Goal: Task Accomplishment & Management: Complete application form

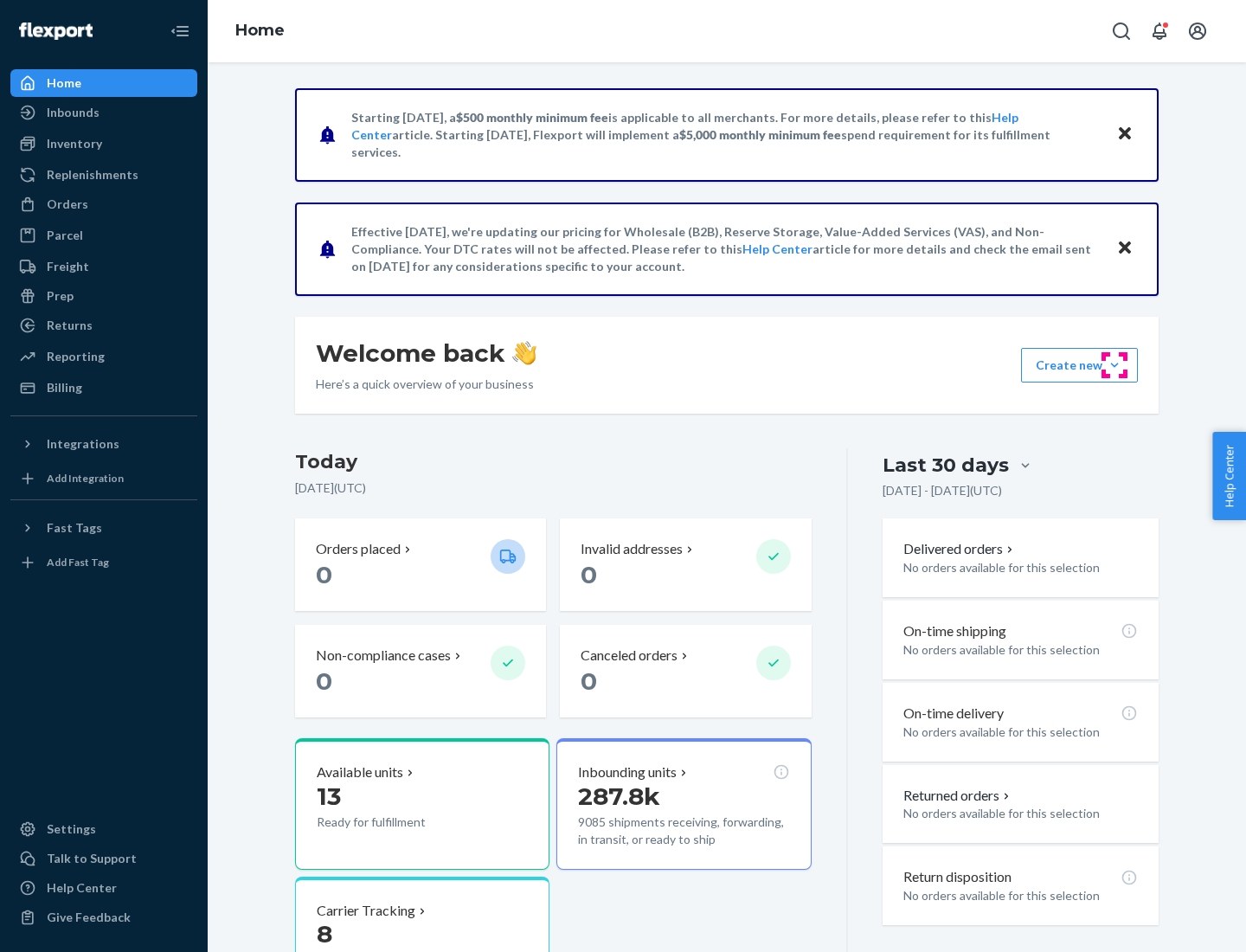
click at [1115, 365] on button "Create new Create new inbound Create new order Create new product" at bounding box center [1079, 365] width 117 height 34
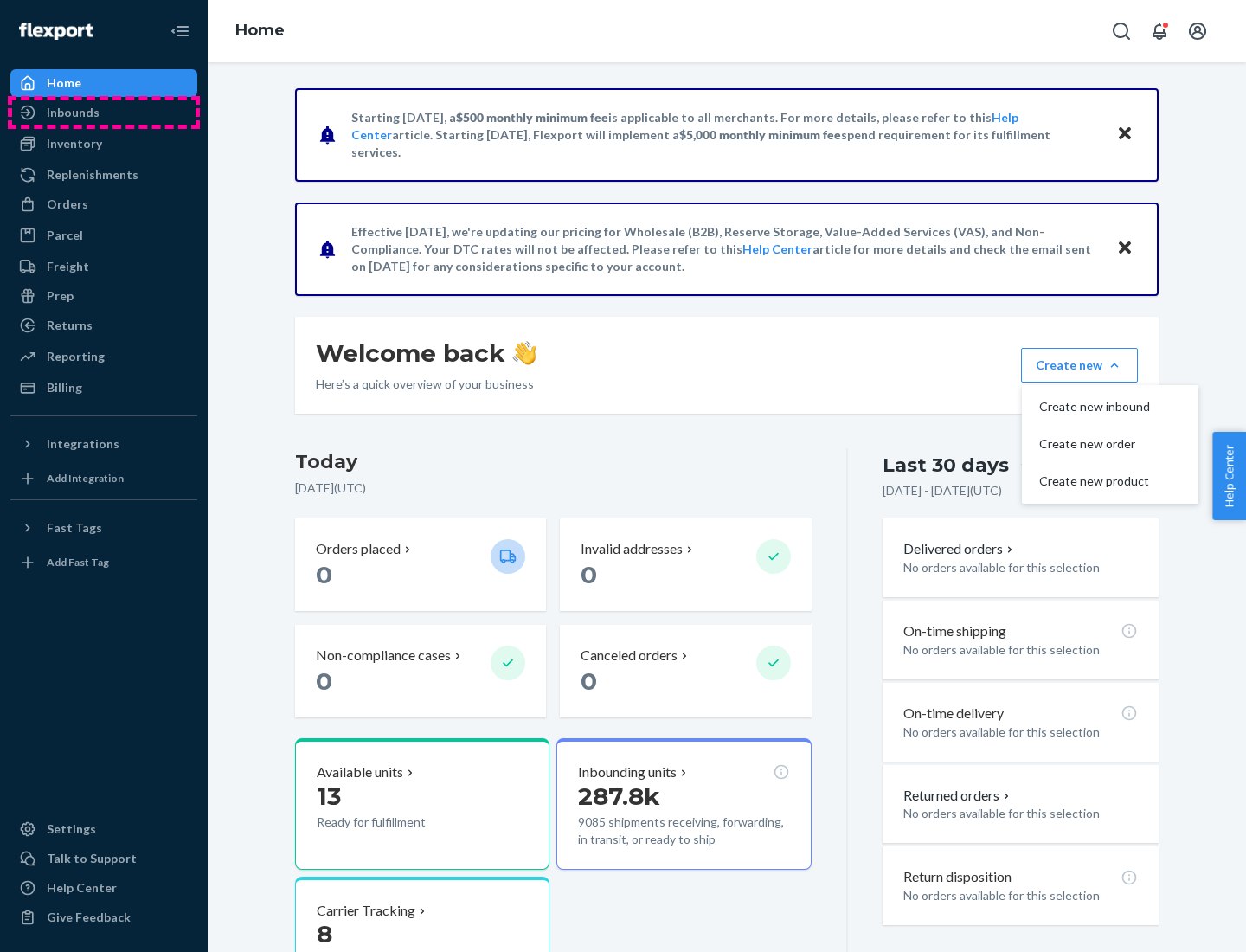
click at [104, 113] on div "Inbounds" at bounding box center [103, 112] width 183 height 24
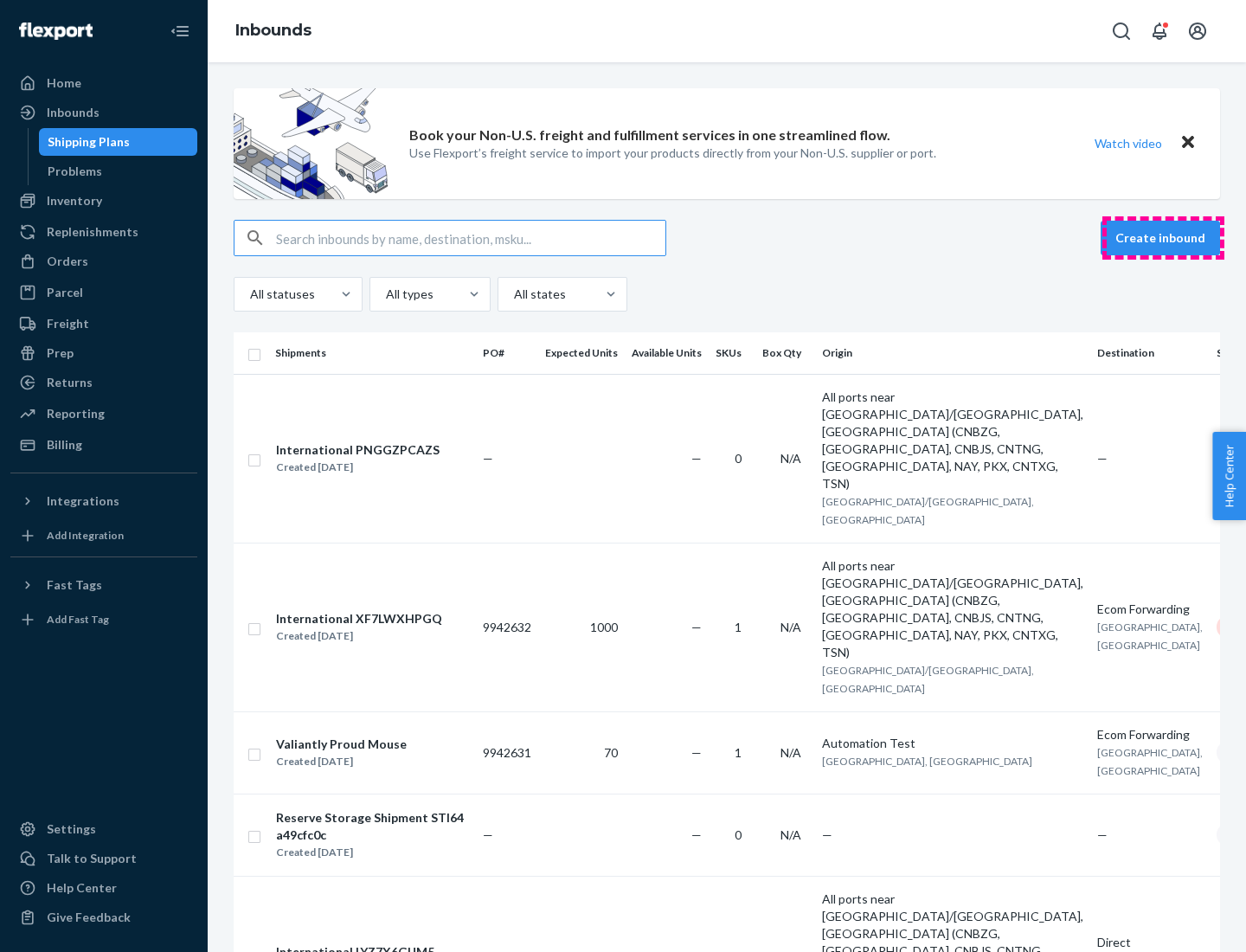
click at [1163, 238] on button "Create inbound" at bounding box center [1160, 238] width 119 height 34
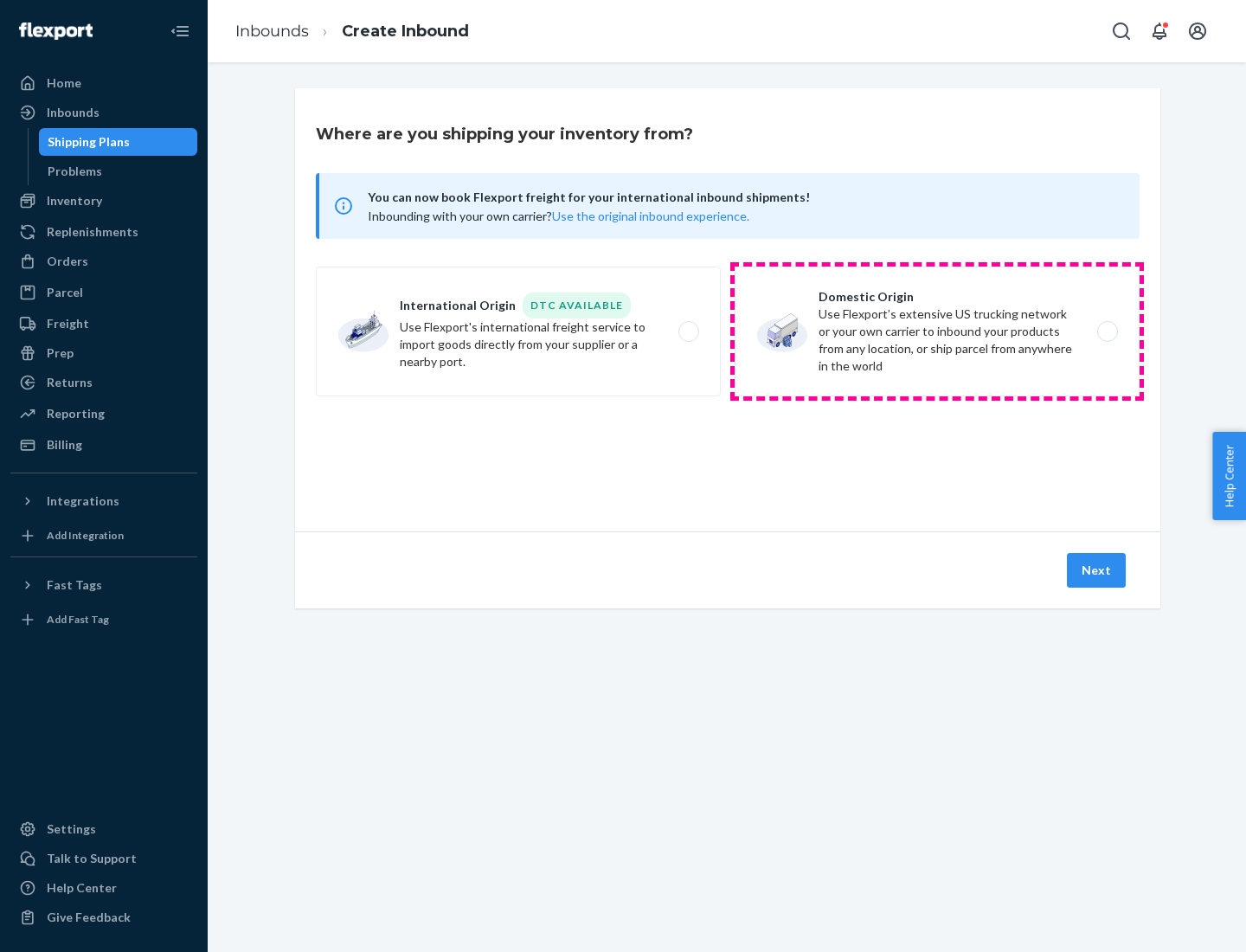
click at [937, 331] on label "Domestic Origin Use Flexport’s extensive US trucking network or your own carrie…" at bounding box center [937, 331] width 405 height 130
click at [1107, 331] on input "Domestic Origin Use Flexport’s extensive US trucking network or your own carrie…" at bounding box center [1112, 331] width 11 height 11
radio input "true"
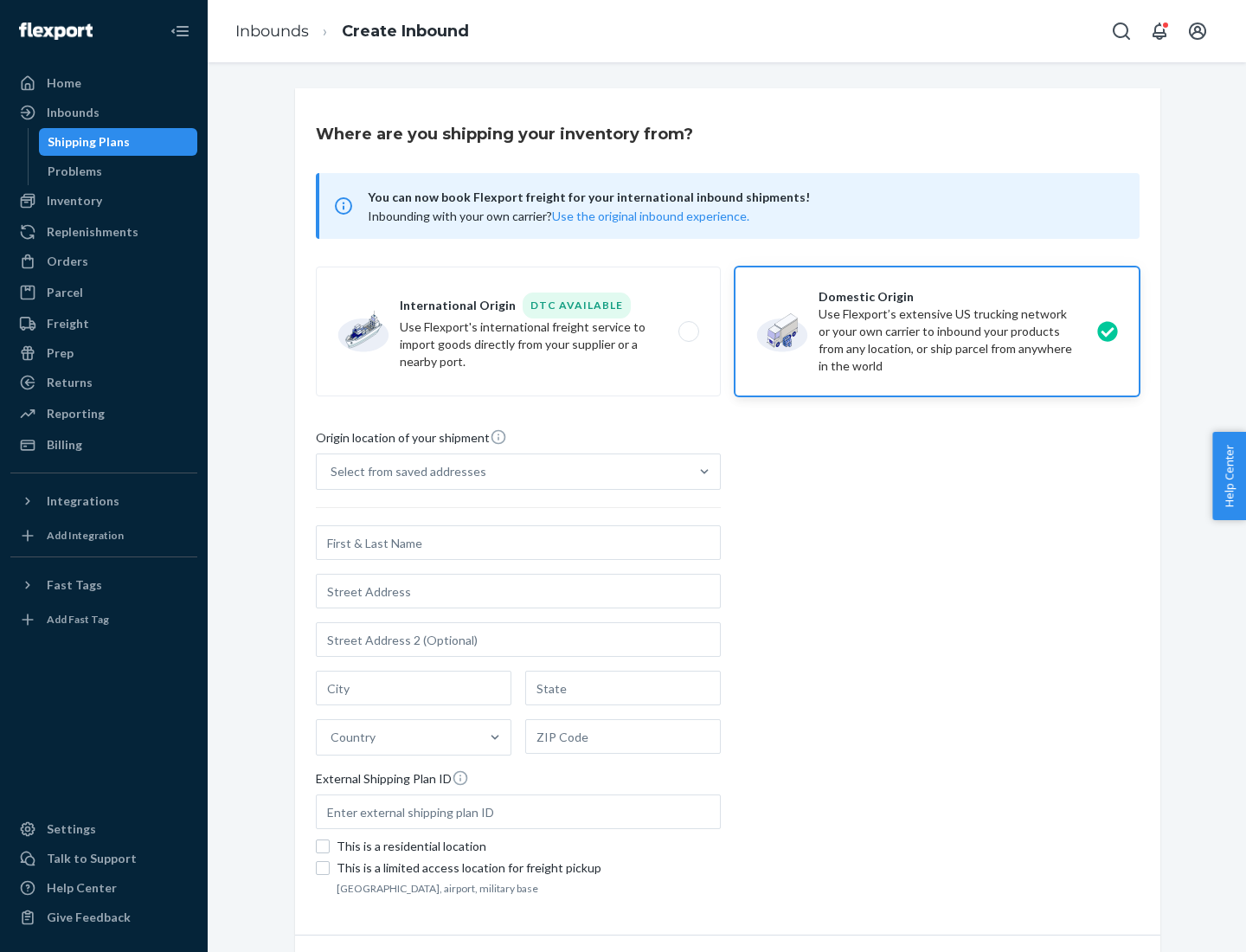
click at [404, 471] on div "Select from saved addresses" at bounding box center [408, 471] width 155 height 17
click at [333, 471] on input "Select from saved addresses" at bounding box center [332, 471] width 2 height 17
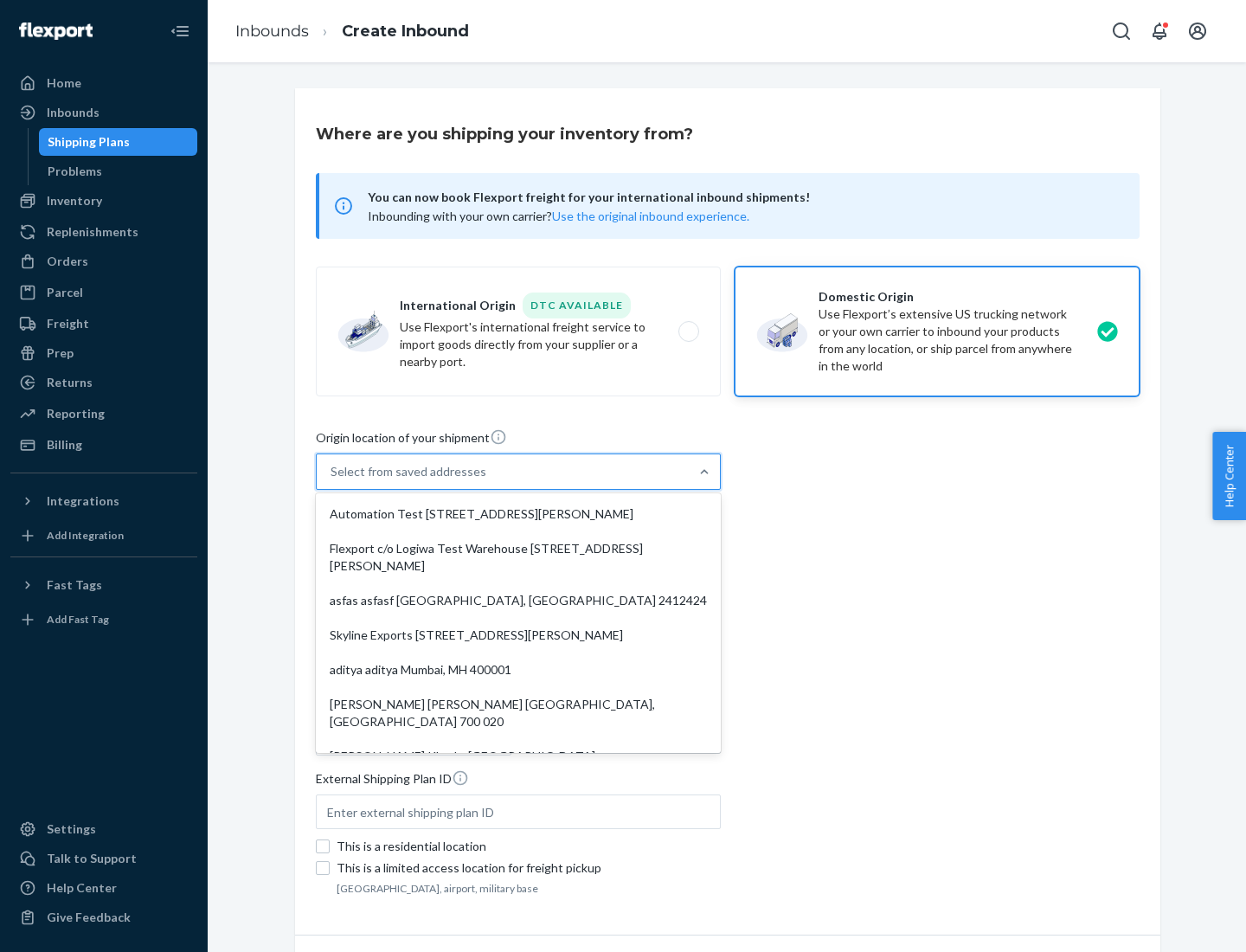
scroll to position [7, 0]
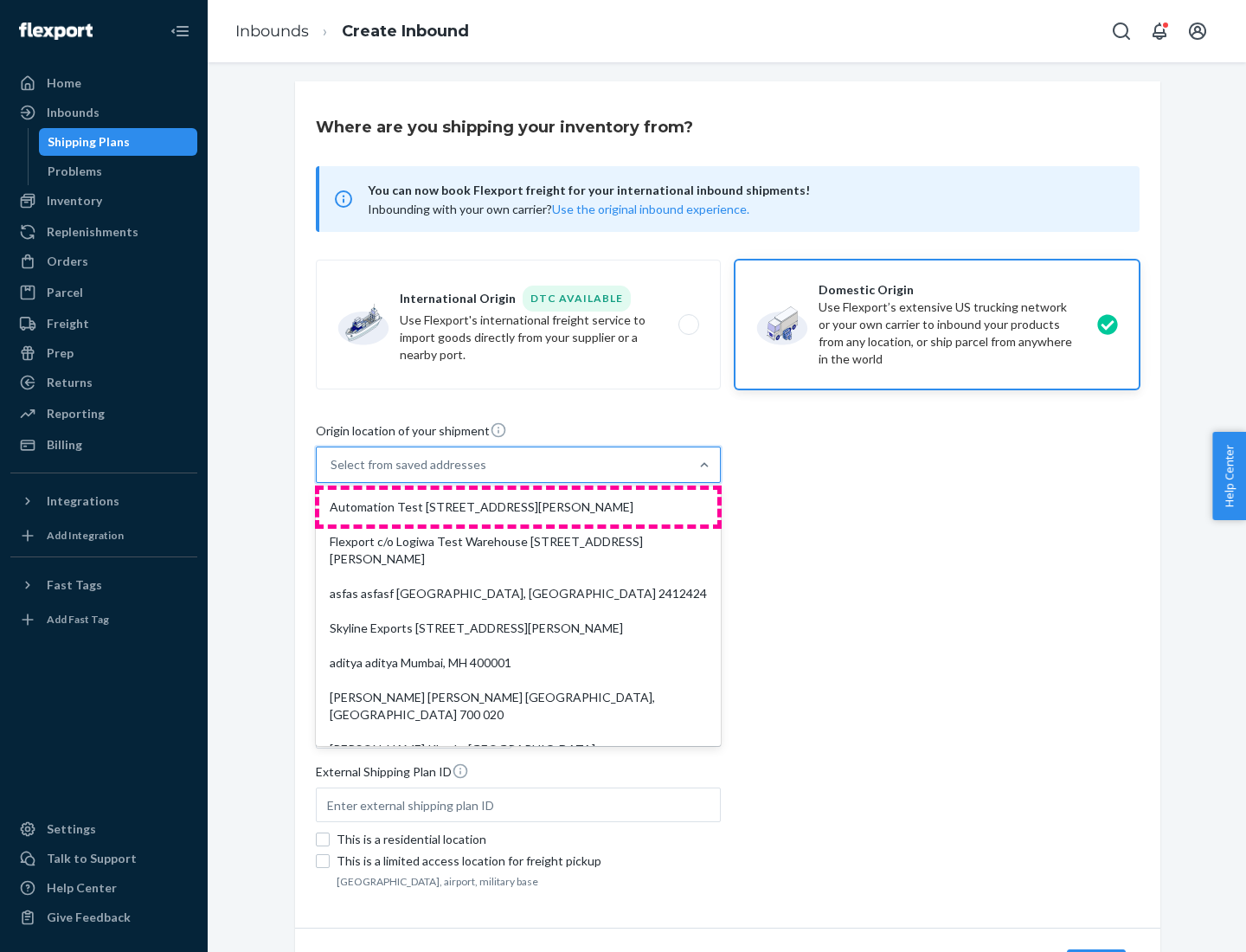
click at [519, 507] on div "Automation Test [STREET_ADDRESS][PERSON_NAME]" at bounding box center [518, 507] width 398 height 34
click at [333, 473] on input "option Automation Test [STREET_ADDRESS][PERSON_NAME]. 9 results available. Use …" at bounding box center [332, 464] width 2 height 17
type input "Automation Test"
type input "9th Floor"
type input "[GEOGRAPHIC_DATA]"
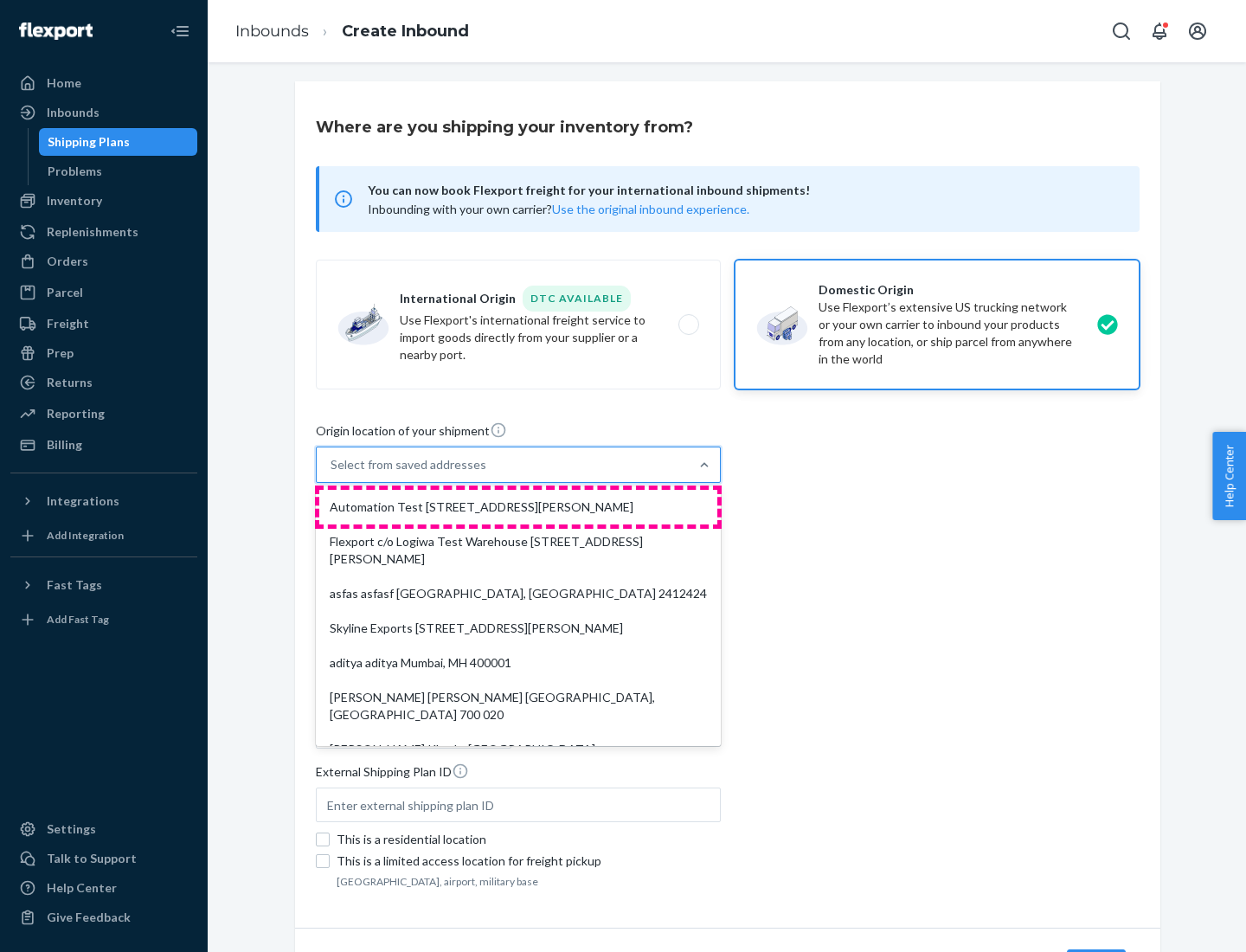
type input "CA"
type input "94104"
type input "[STREET_ADDRESS][PERSON_NAME]"
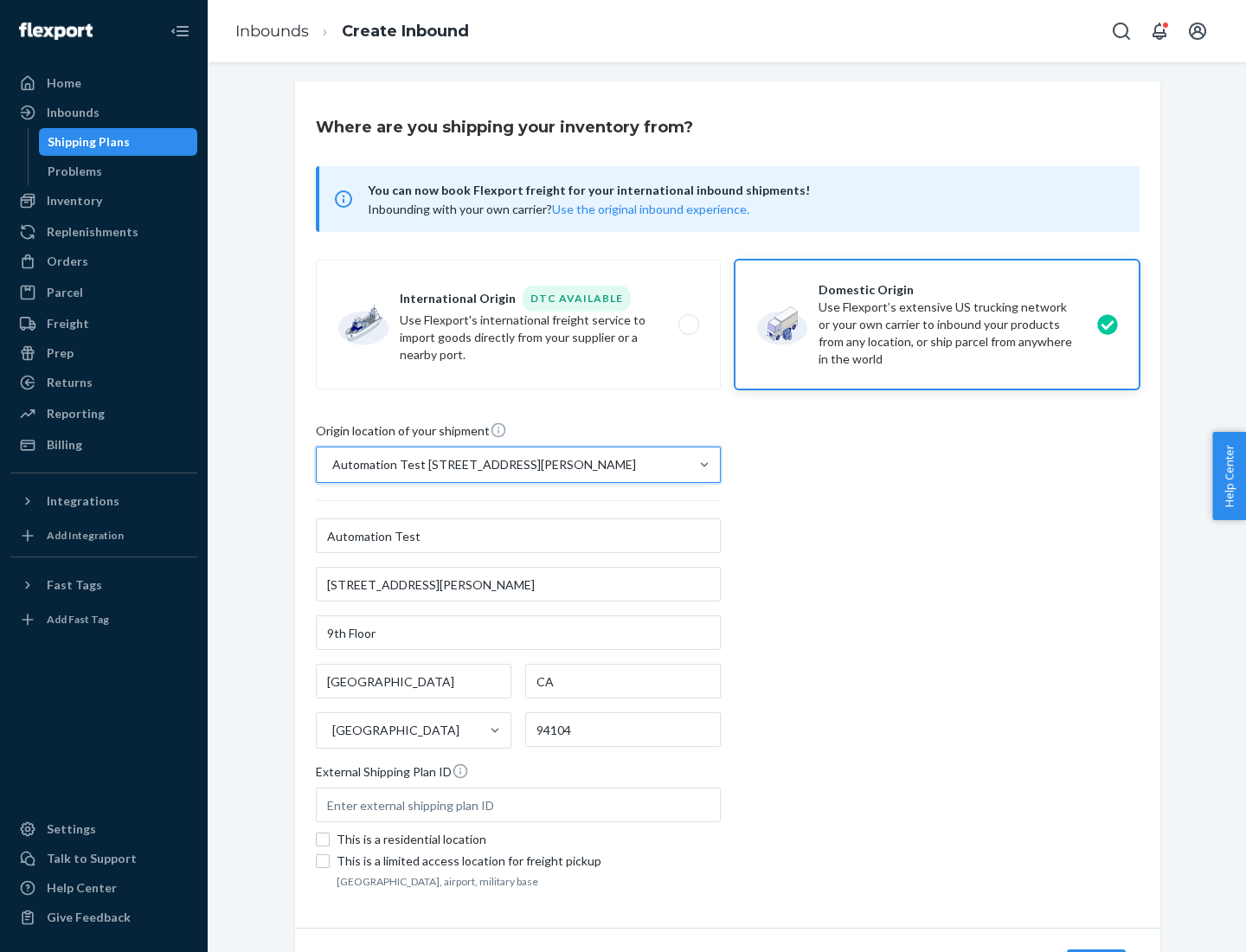
scroll to position [101, 0]
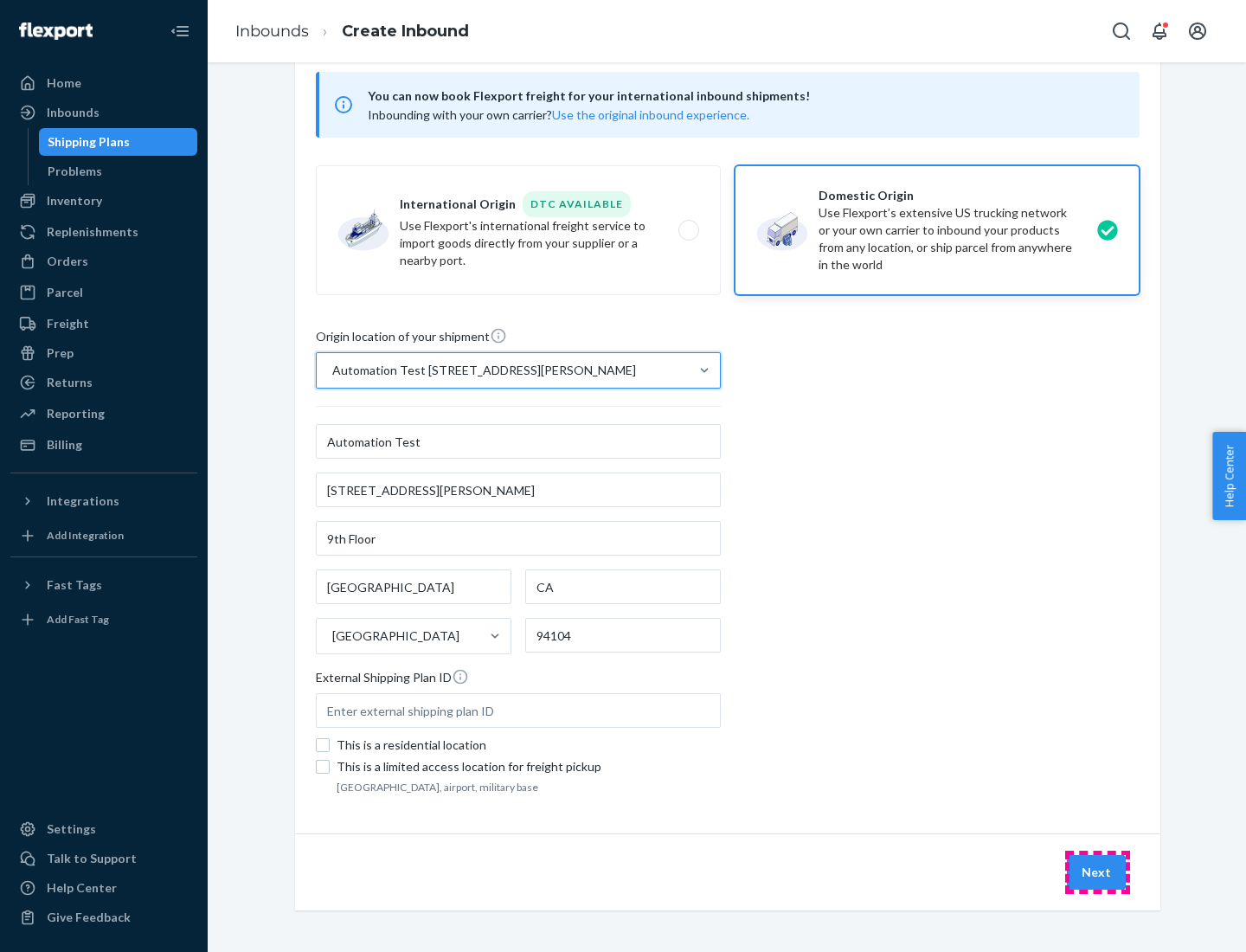
click at [1098, 873] on button "Next" at bounding box center [1096, 872] width 59 height 34
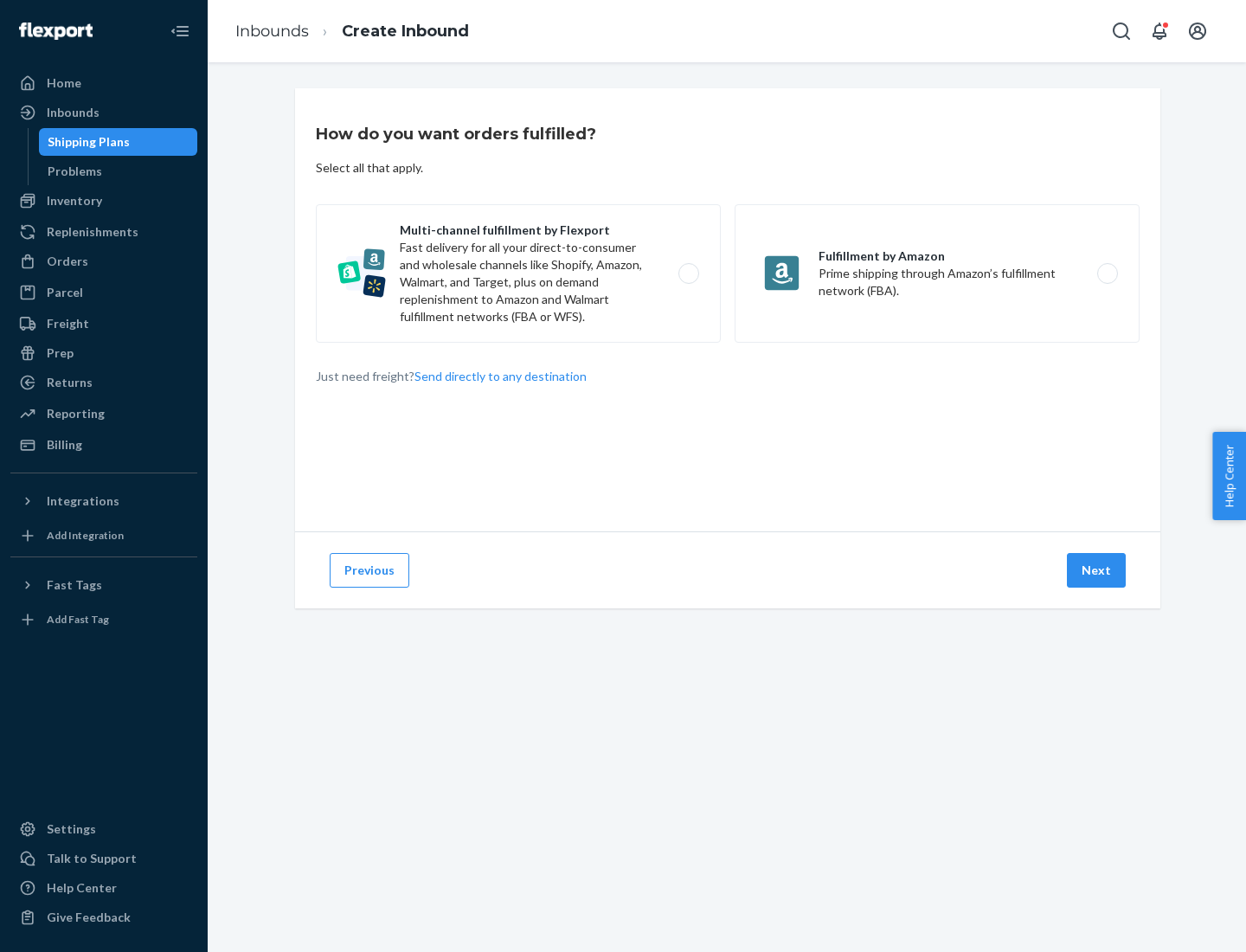
click at [519, 274] on label "Multi-channel fulfillment by Flexport Fast delivery for all your direct-to-cons…" at bounding box center [519, 273] width 405 height 138
click at [689, 274] on input "Multi-channel fulfillment by Flexport Fast delivery for all your direct-to-cons…" at bounding box center [694, 274] width 11 height 11
radio input "true"
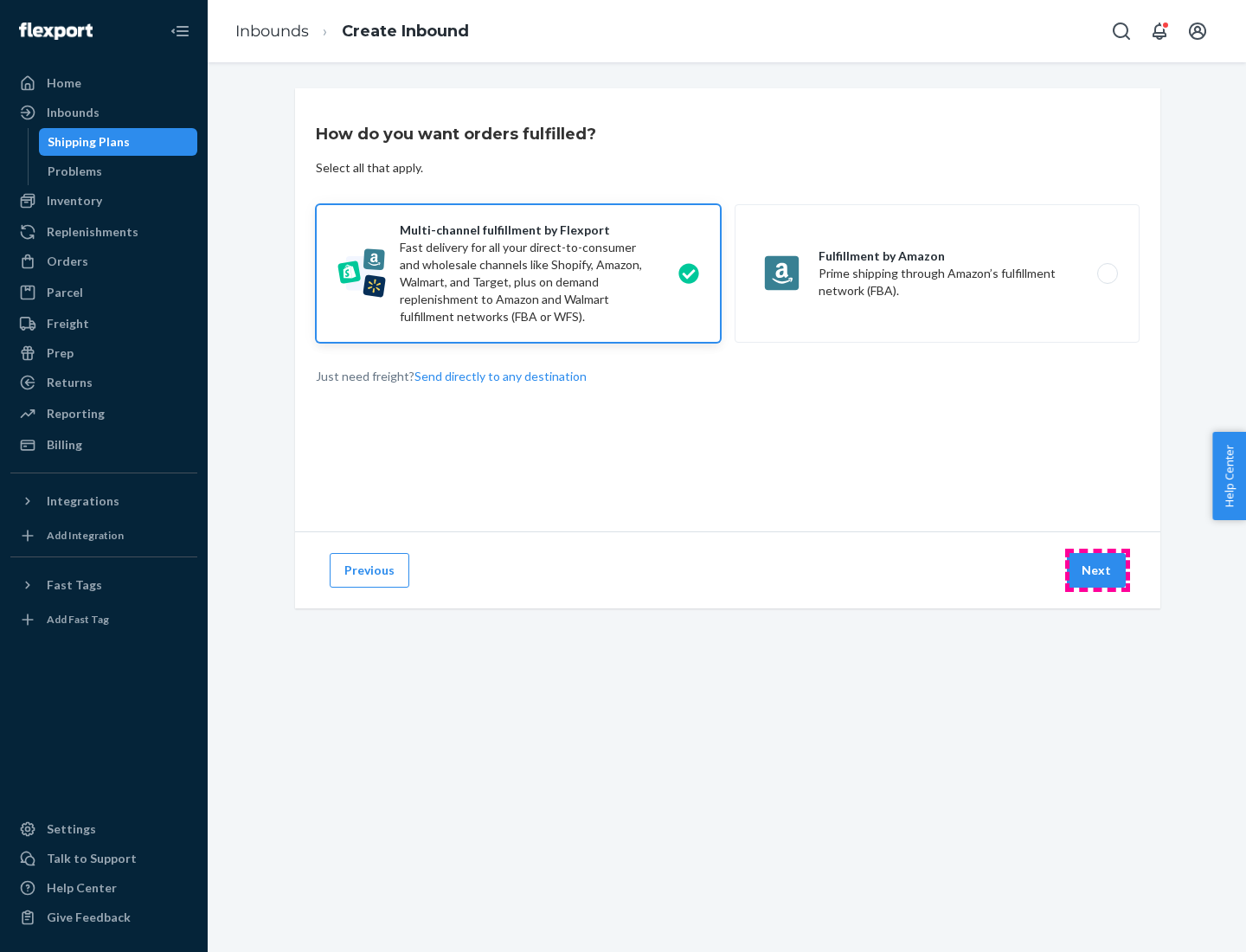
click at [1098, 570] on button "Next" at bounding box center [1096, 570] width 59 height 34
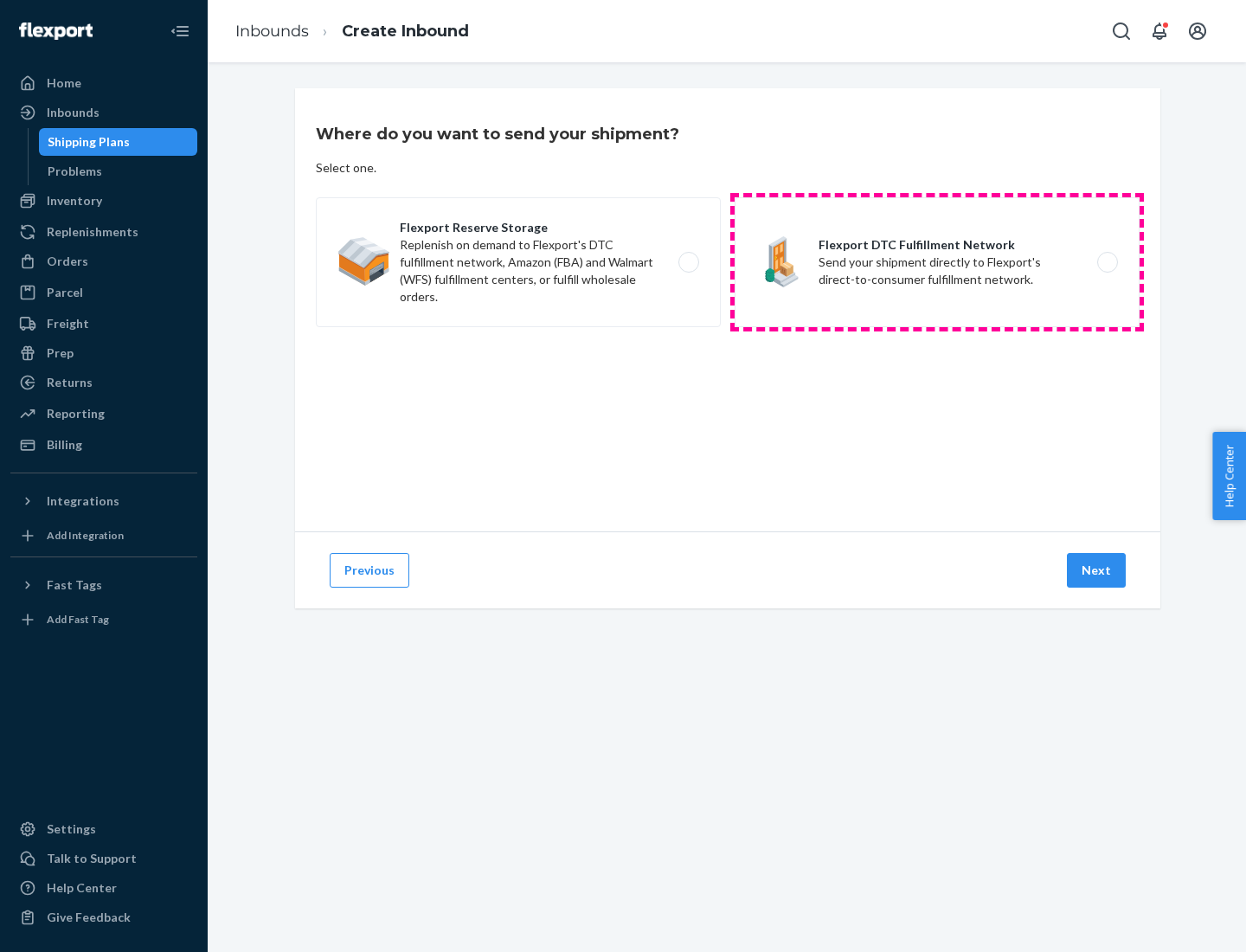
click at [937, 262] on label "Flexport DTC Fulfillment Network Send your shipment directly to Flexport's dire…" at bounding box center [937, 262] width 405 height 130
click at [1107, 262] on input "Flexport DTC Fulfillment Network Send your shipment directly to Flexport's dire…" at bounding box center [1112, 262] width 11 height 11
radio input "true"
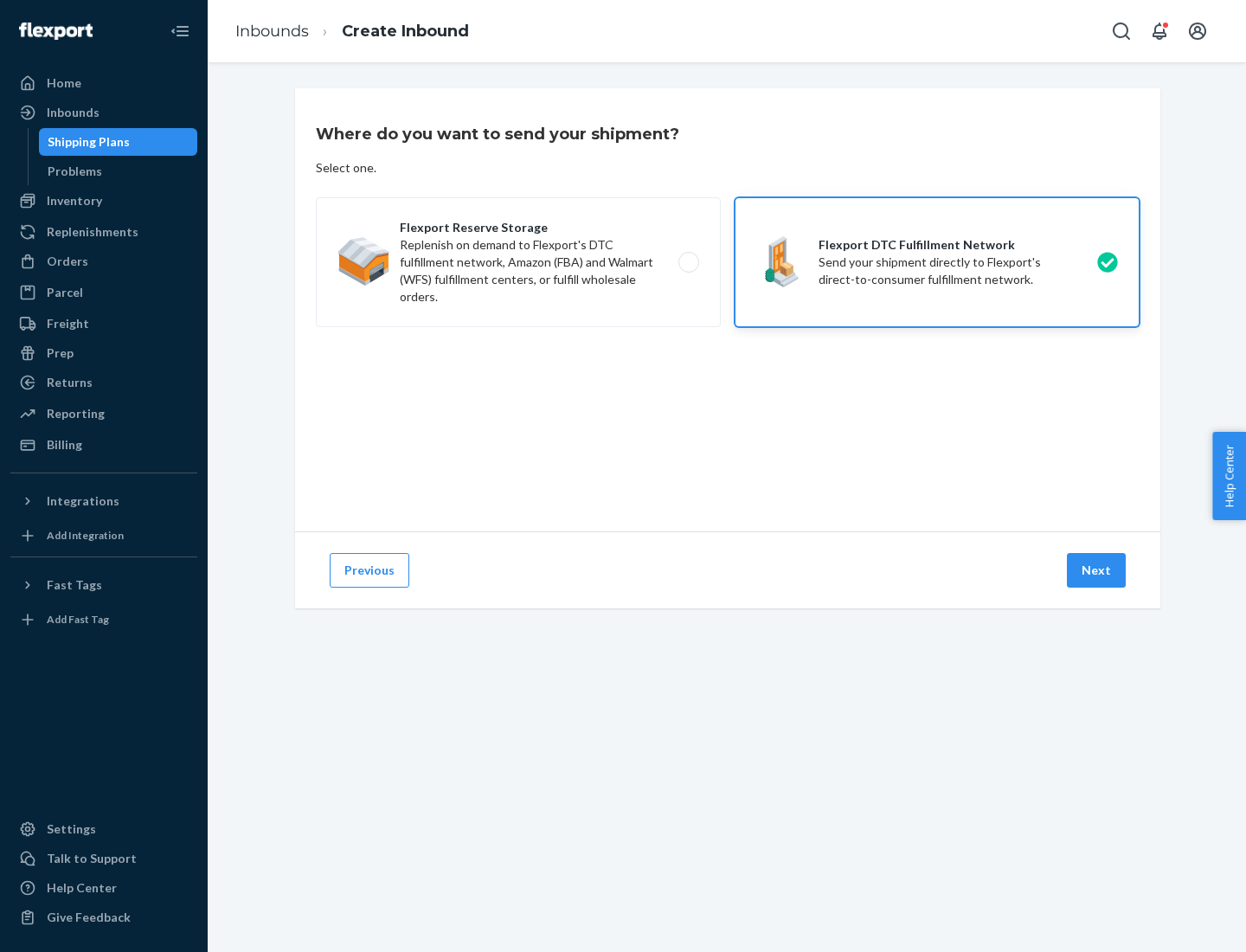
click at [1098, 570] on button "Next" at bounding box center [1096, 570] width 59 height 34
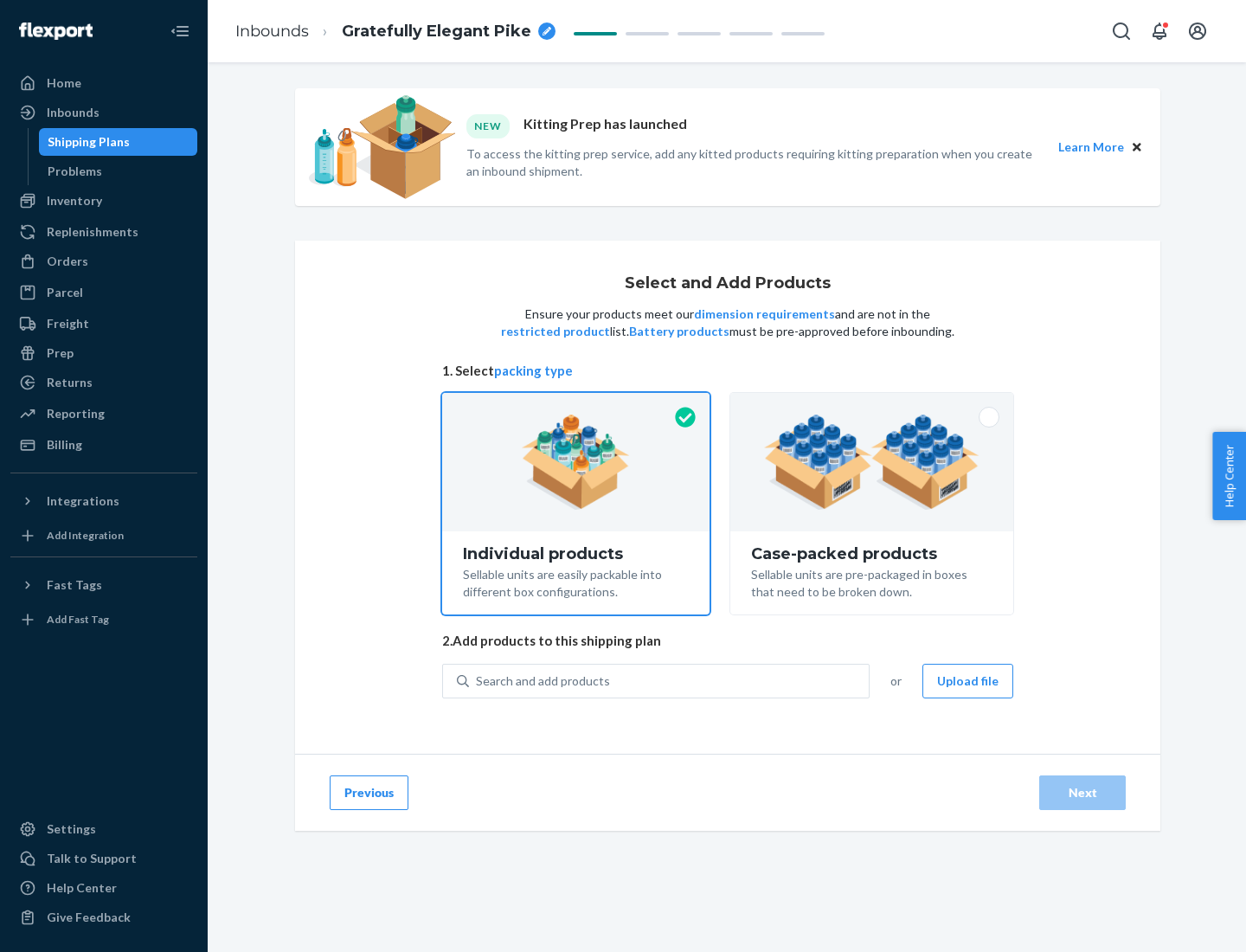
click at [873, 462] on img at bounding box center [872, 462] width 216 height 95
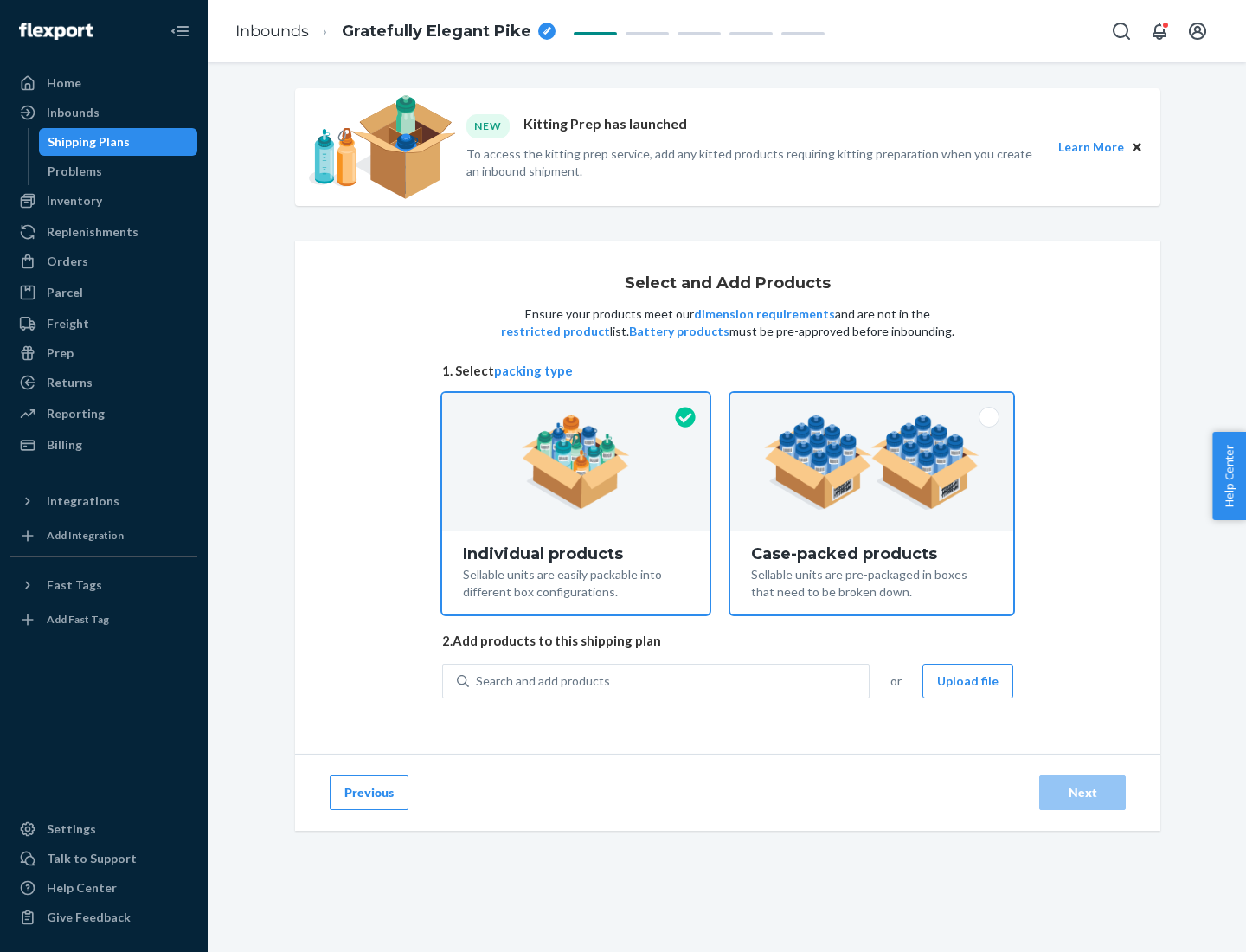
click at [873, 404] on input "Case-packed products Sellable units are pre-packaged in boxes that need to be b…" at bounding box center [872, 398] width 11 height 11
radio input "true"
radio input "false"
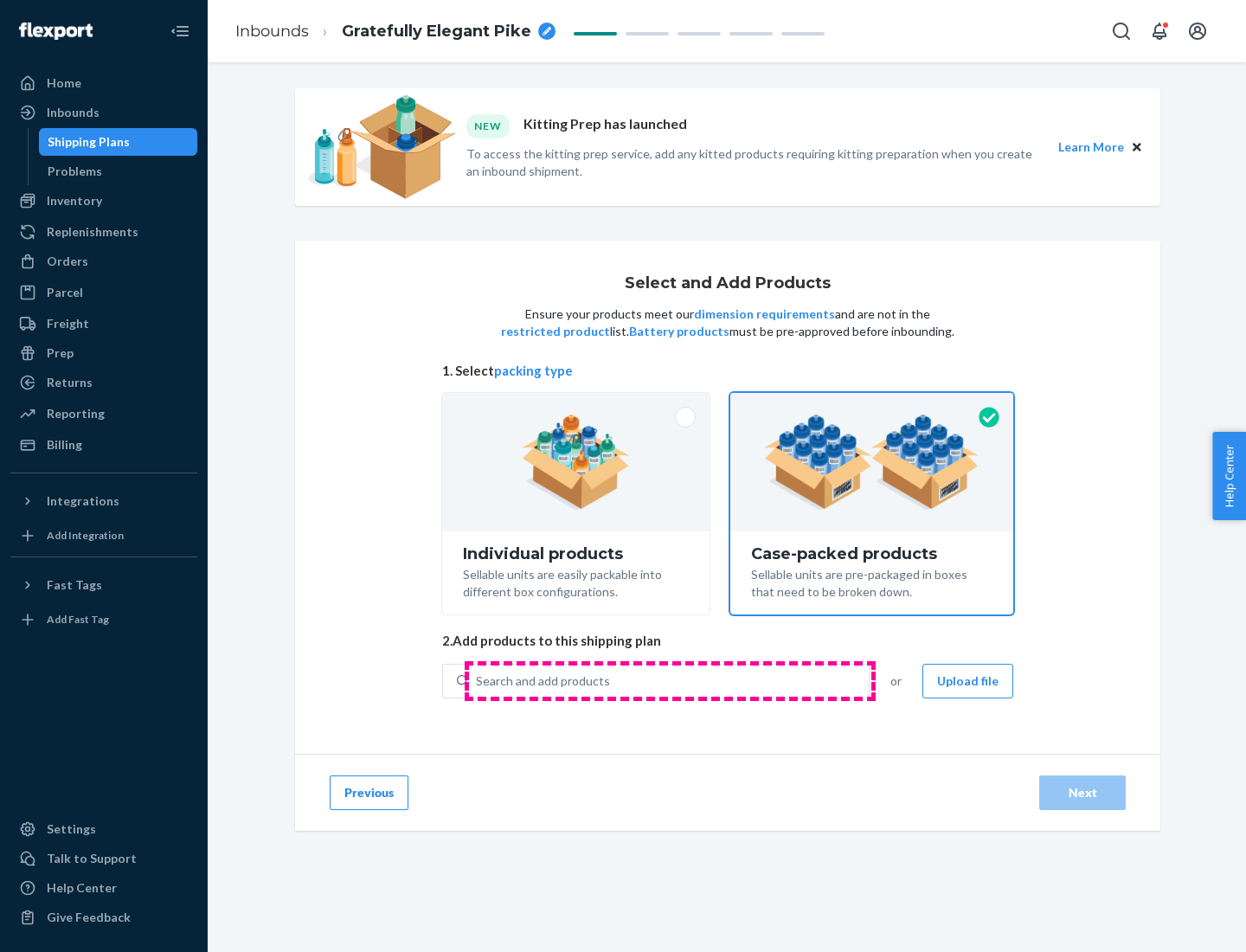
click at [670, 680] on div "Search and add products" at bounding box center [669, 681] width 400 height 31
click at [478, 680] on input "Search and add products" at bounding box center [477, 680] width 2 height 17
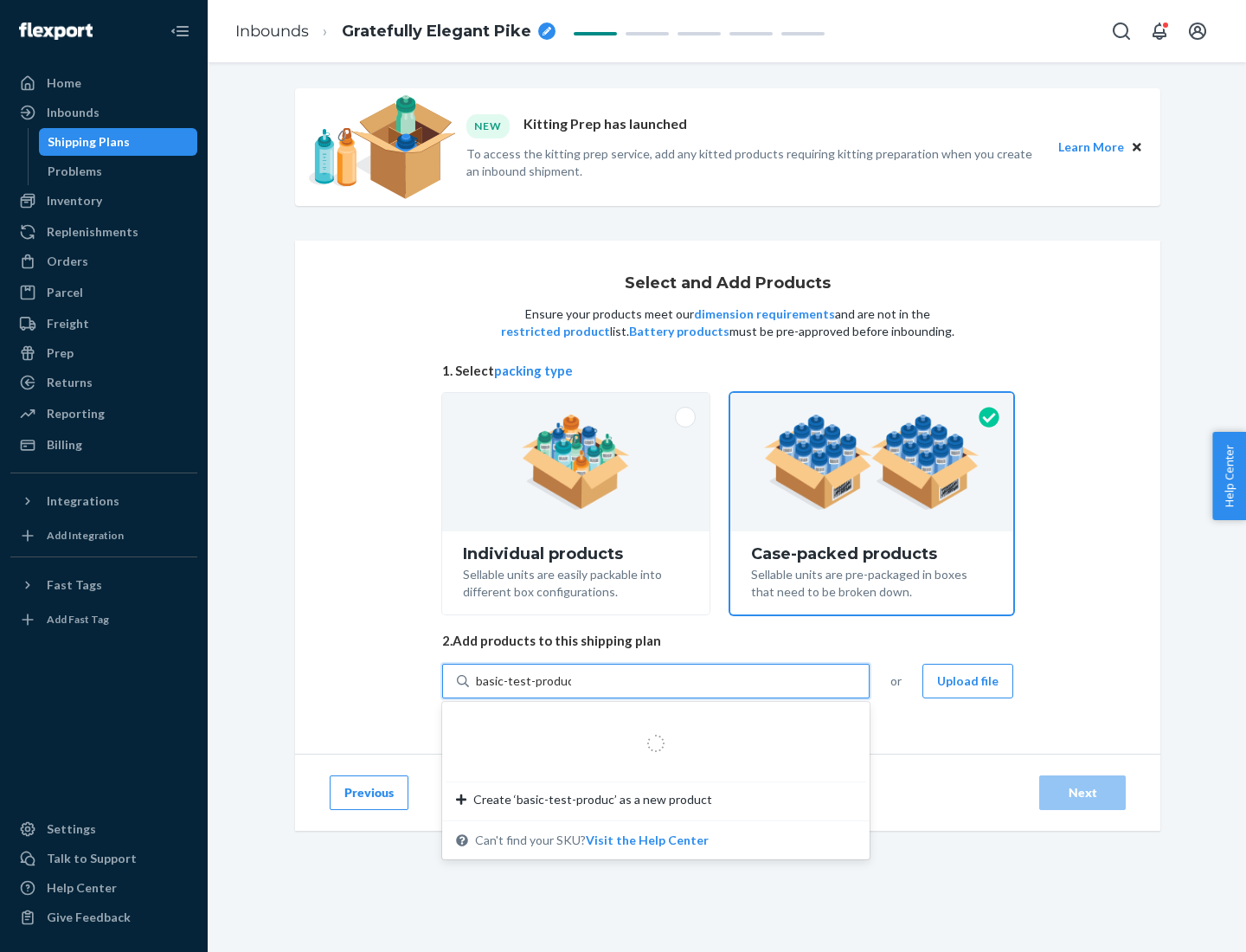
type input "basic-test-product-1"
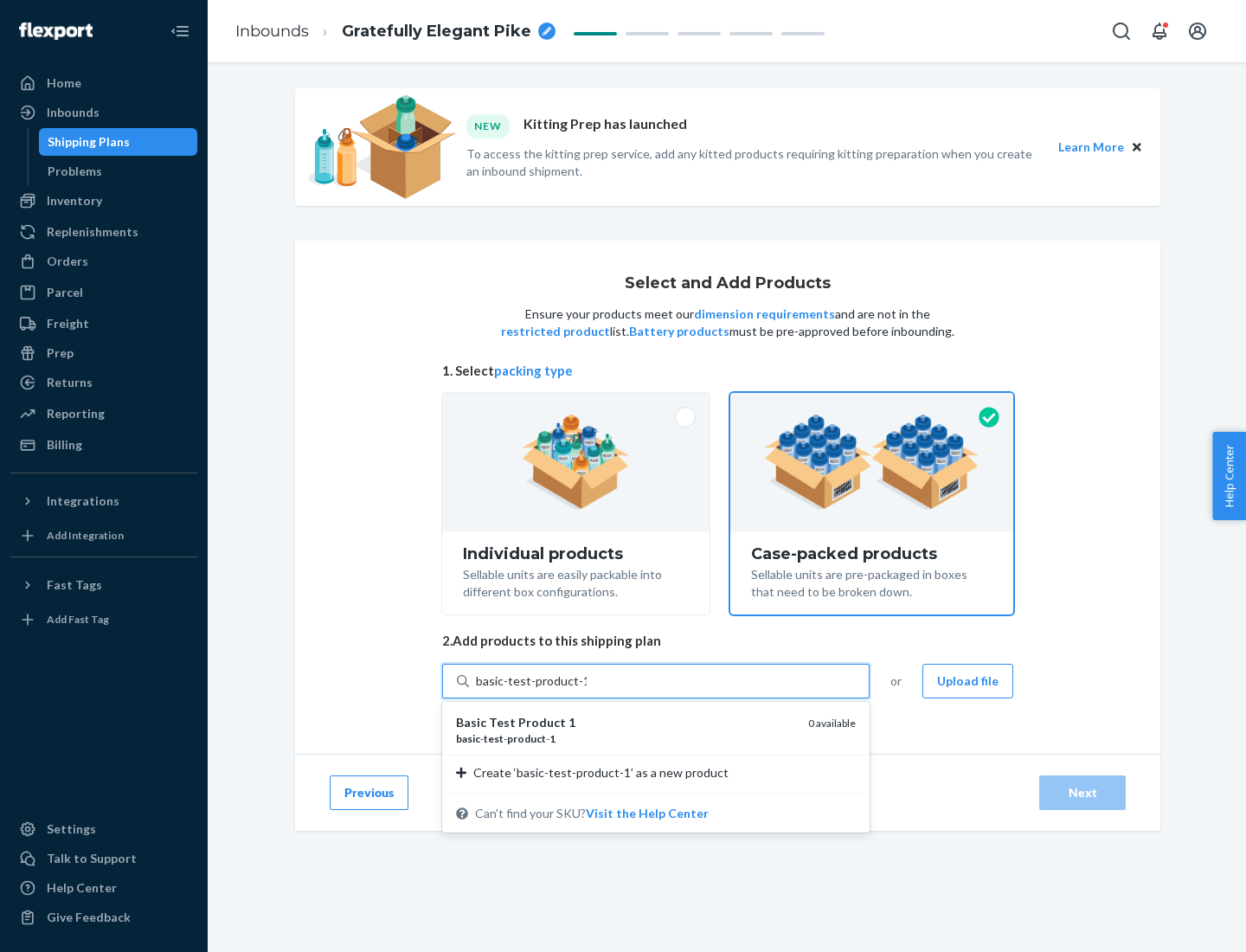
click at [626, 738] on div "basic - test - product - 1" at bounding box center [625, 738] width 339 height 14
click at [586, 689] on input "basic-test-product-1" at bounding box center [531, 680] width 111 height 17
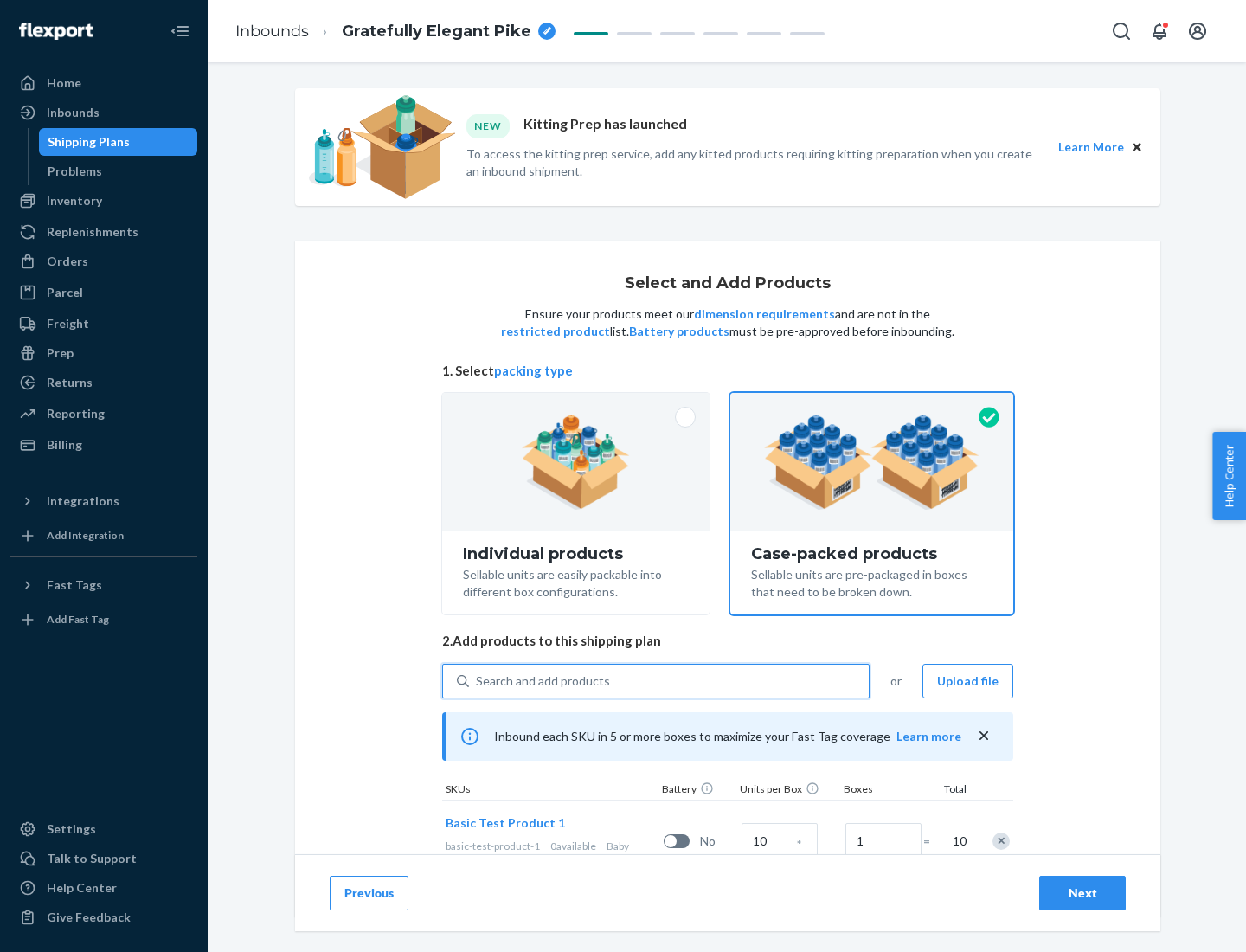
scroll to position [62, 0]
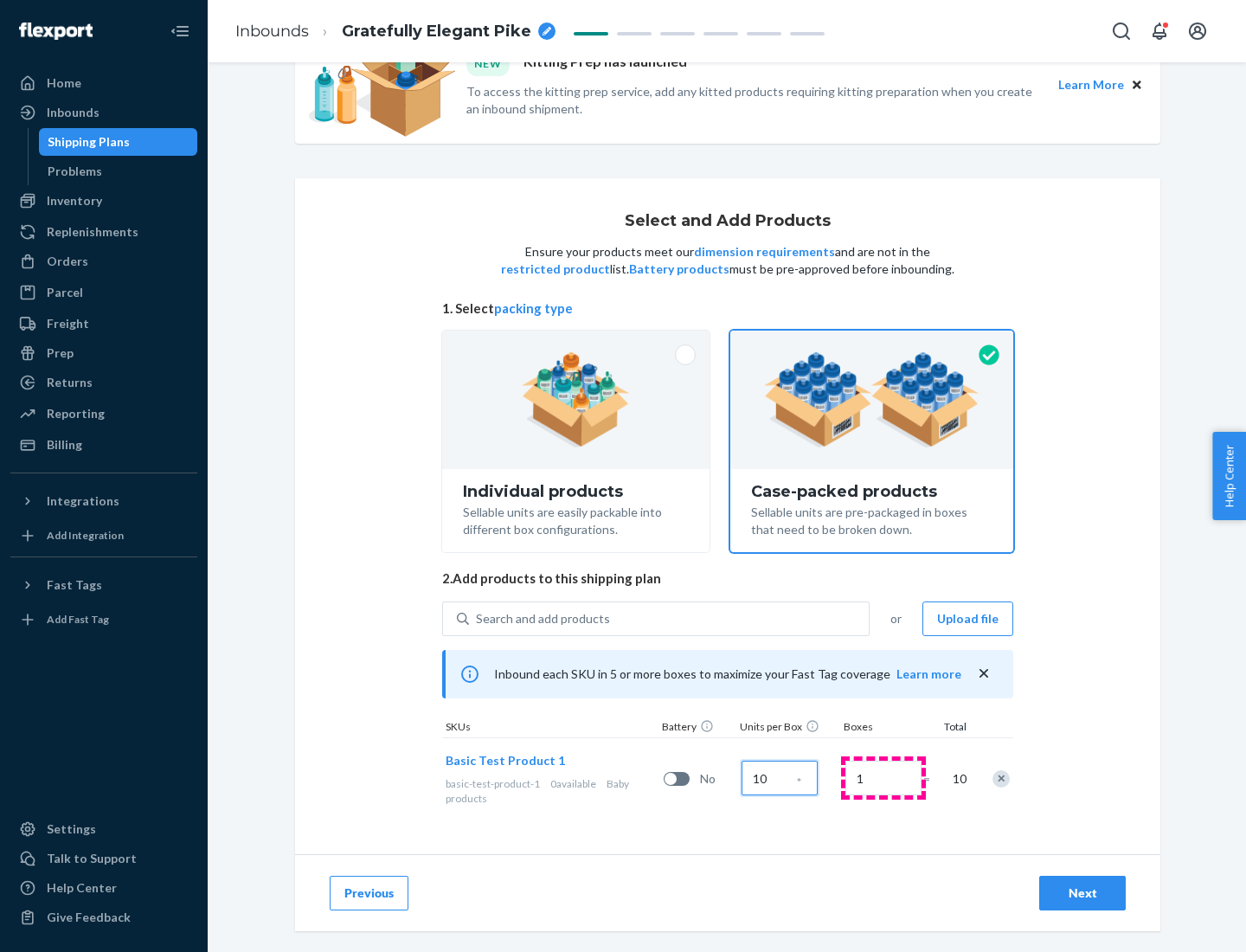
type input "10"
type input "7"
click at [1082, 893] on div "Next" at bounding box center [1082, 892] width 57 height 17
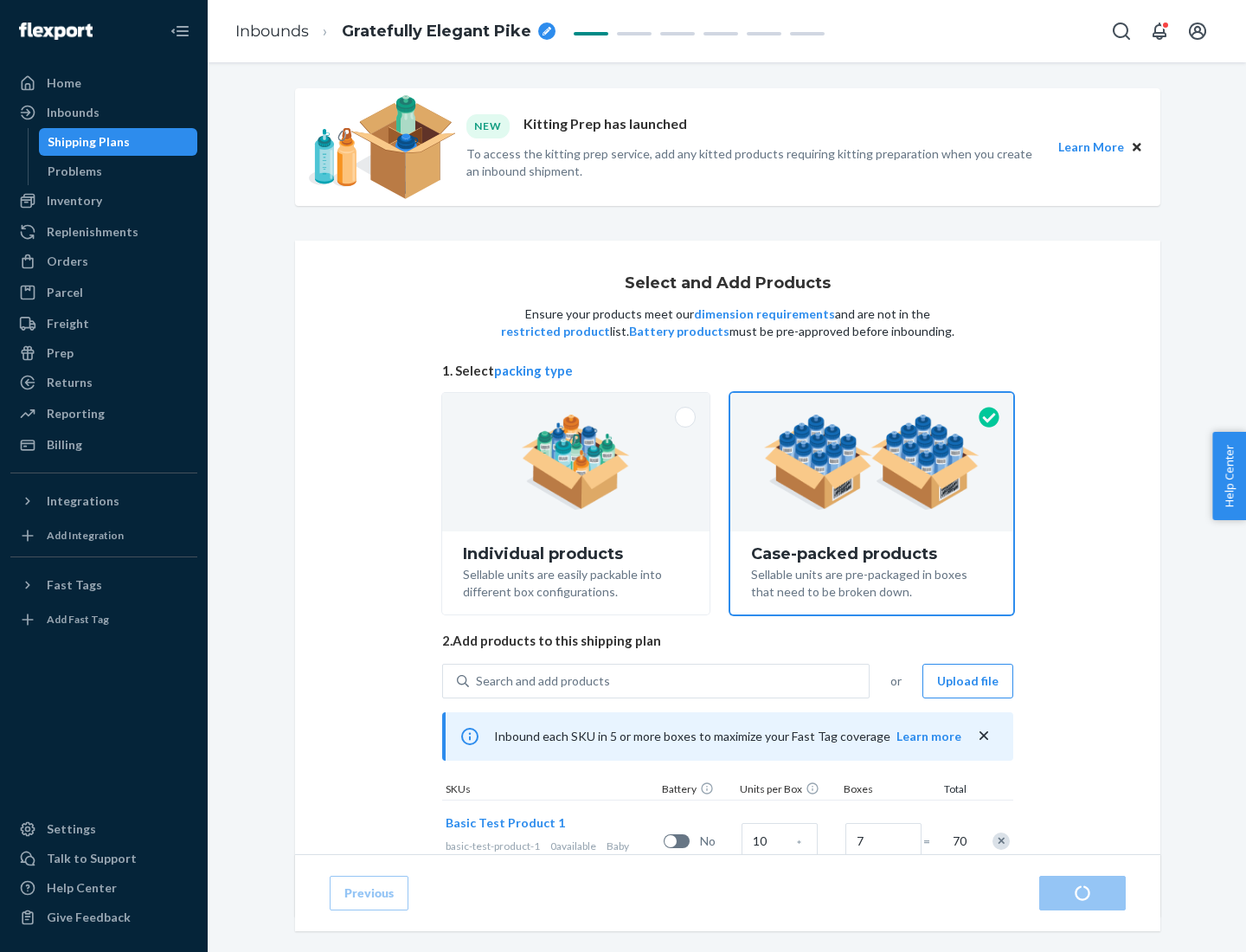
scroll to position [62, 0]
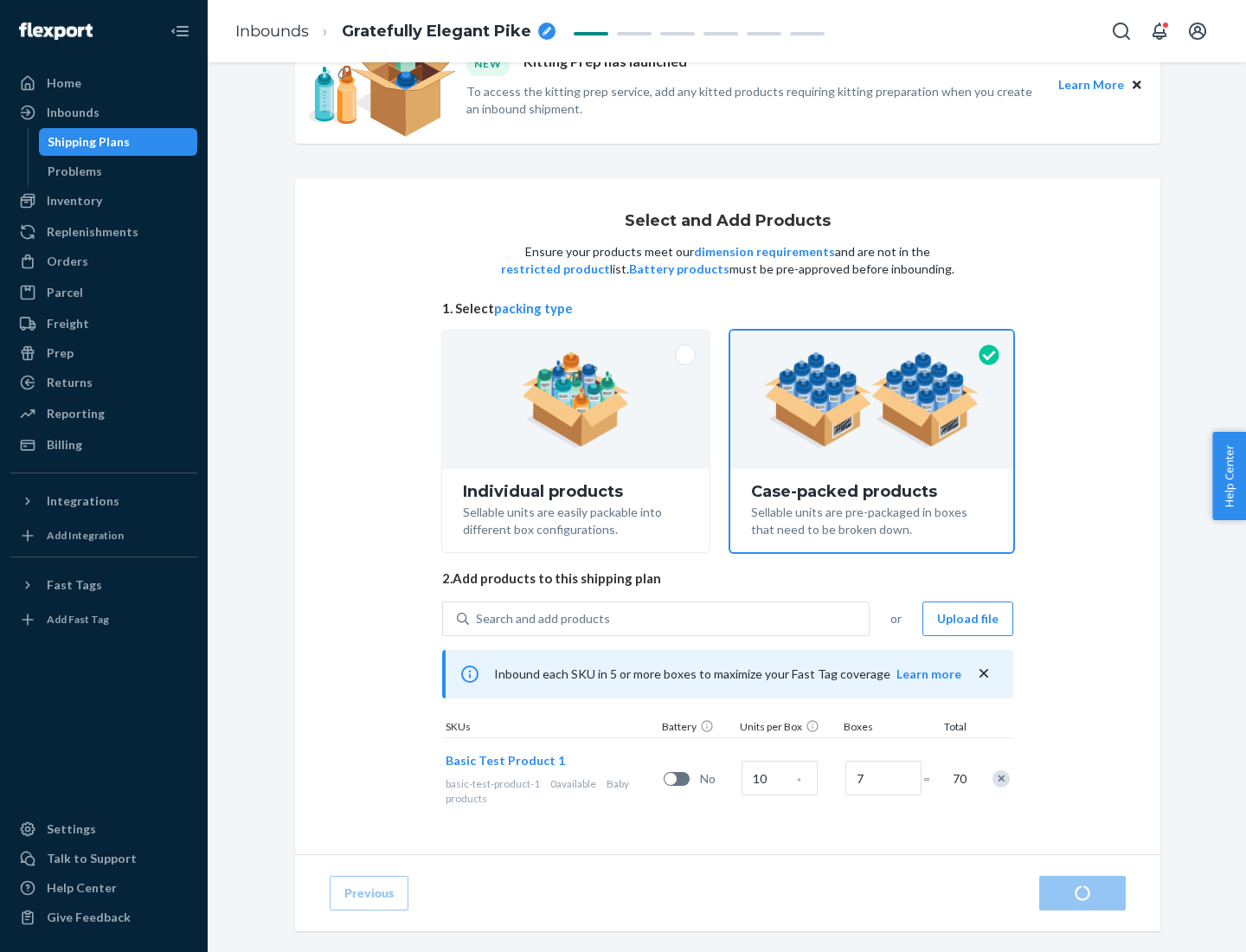
radio input "true"
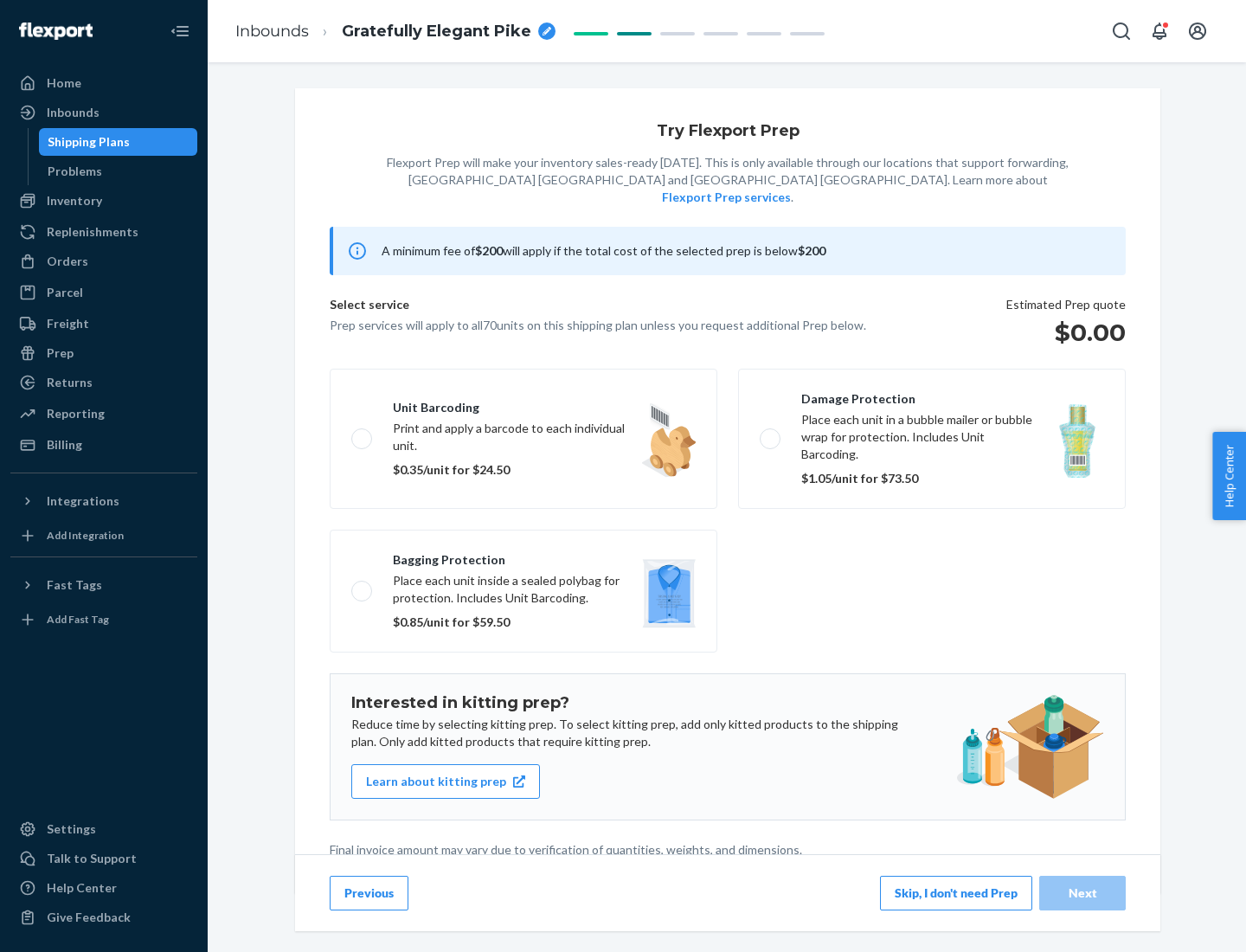
scroll to position [5, 0]
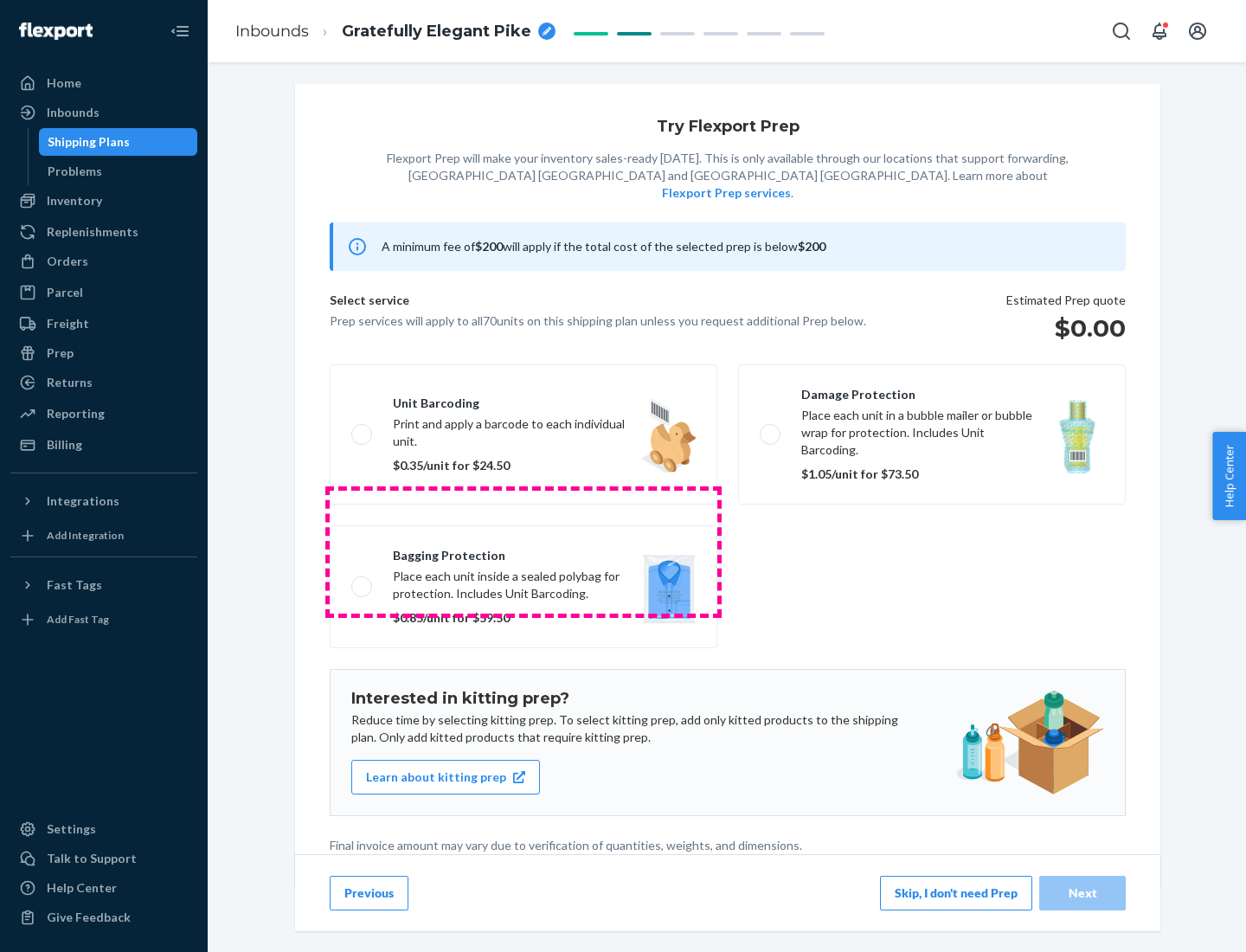
click at [524, 551] on label "Bagging protection Place each unit inside a sealed polybag for protection. Incl…" at bounding box center [523, 586] width 388 height 123
click at [362, 581] on input "Bagging protection Place each unit inside a sealed polybag for protection. Incl…" at bounding box center [357, 586] width 11 height 11
checkbox input "true"
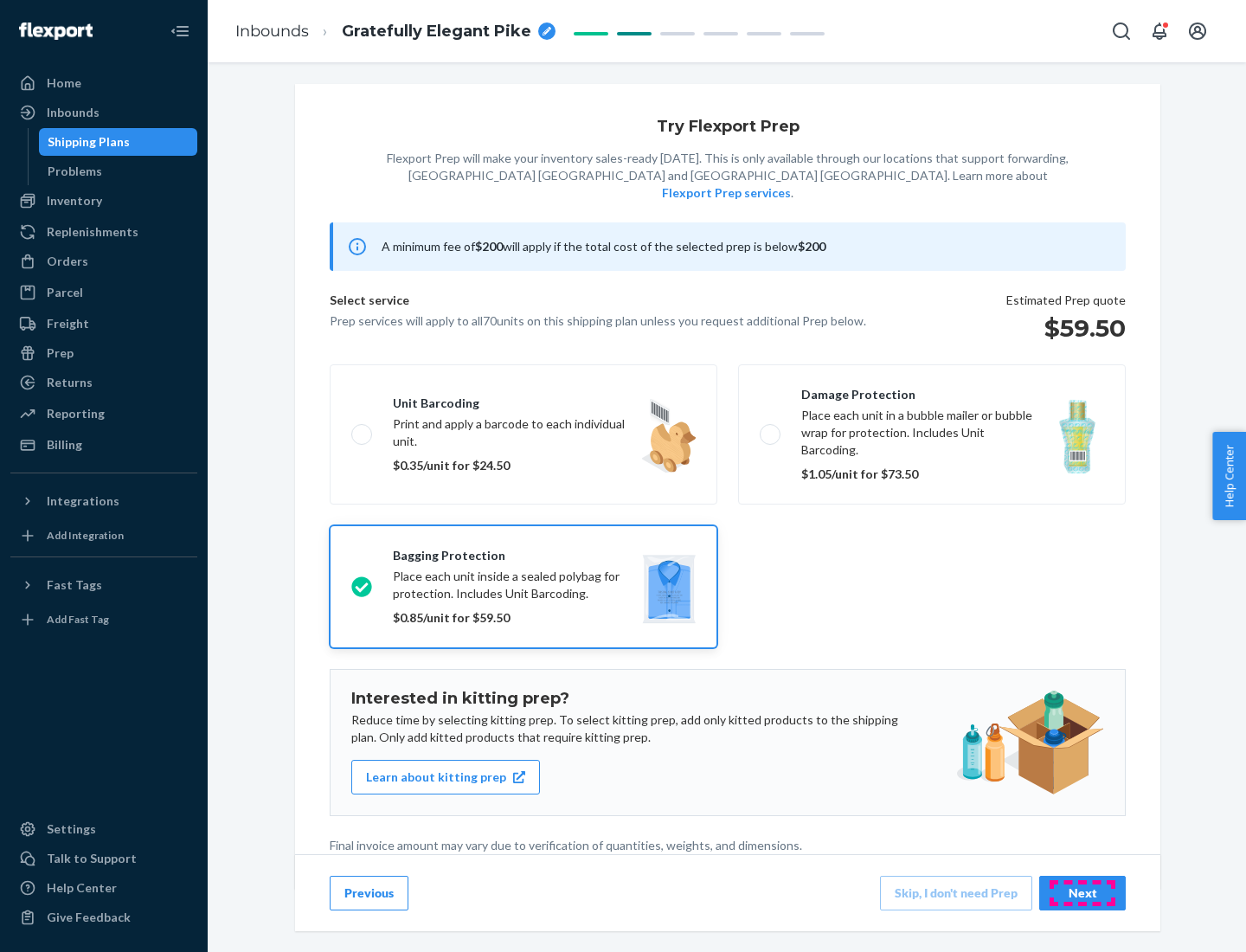
click at [1082, 892] on div "Next" at bounding box center [1082, 892] width 57 height 17
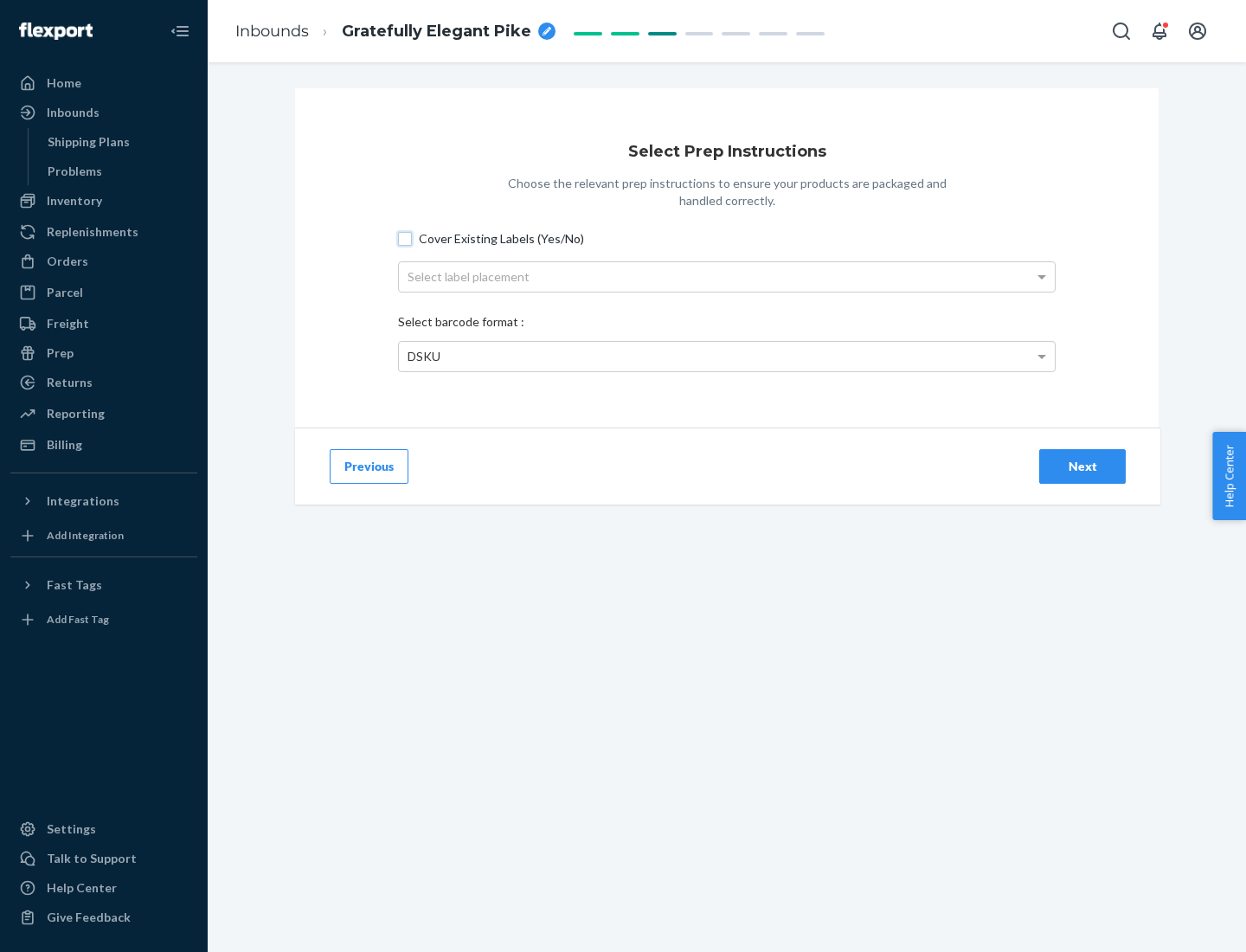
click at [405, 238] on input "Cover Existing Labels (Yes/No)" at bounding box center [405, 238] width 14 height 14
checkbox input "true"
click at [727, 276] on div "Select label placement" at bounding box center [727, 276] width 656 height 30
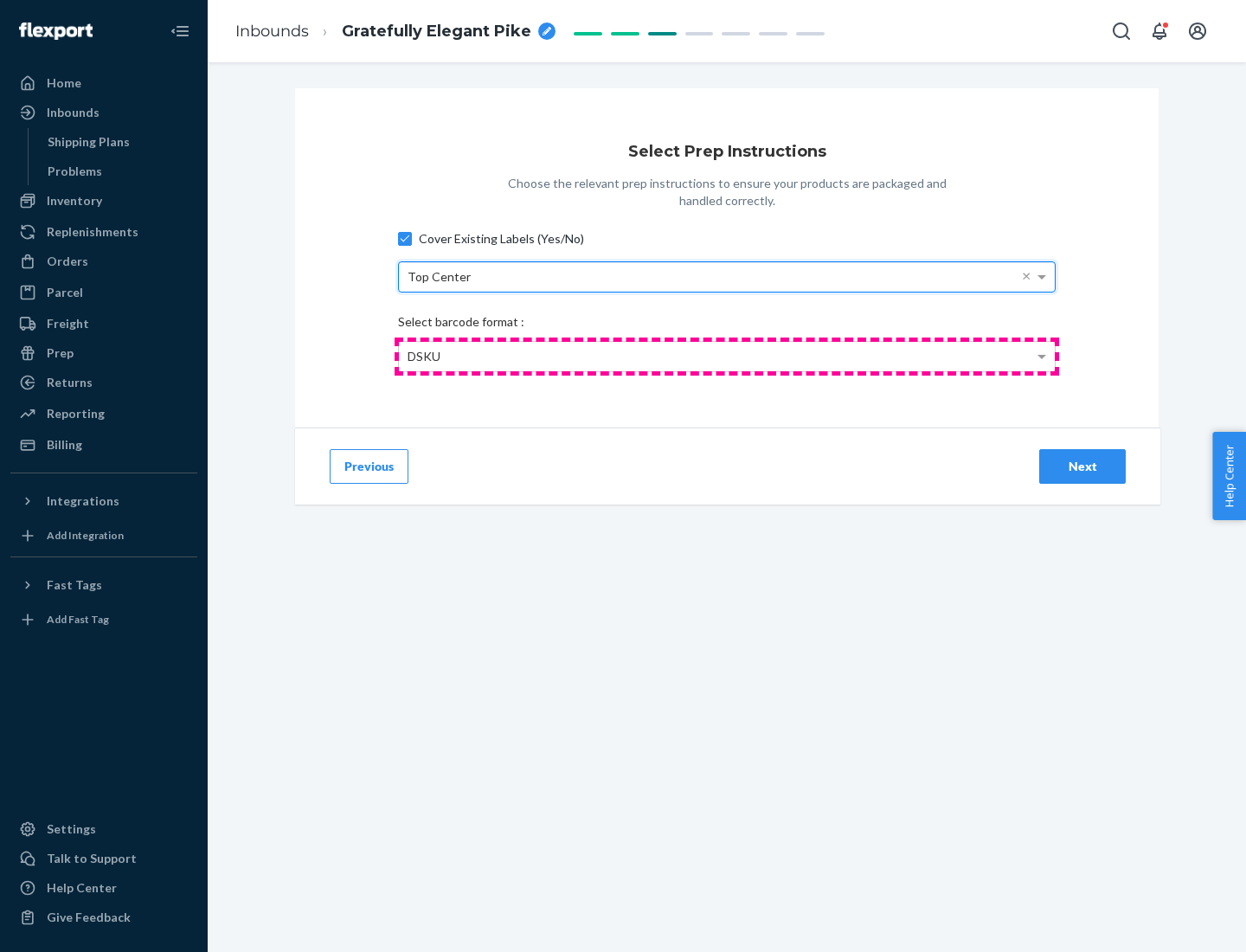
click at [727, 356] on div "DSKU" at bounding box center [727, 356] width 656 height 30
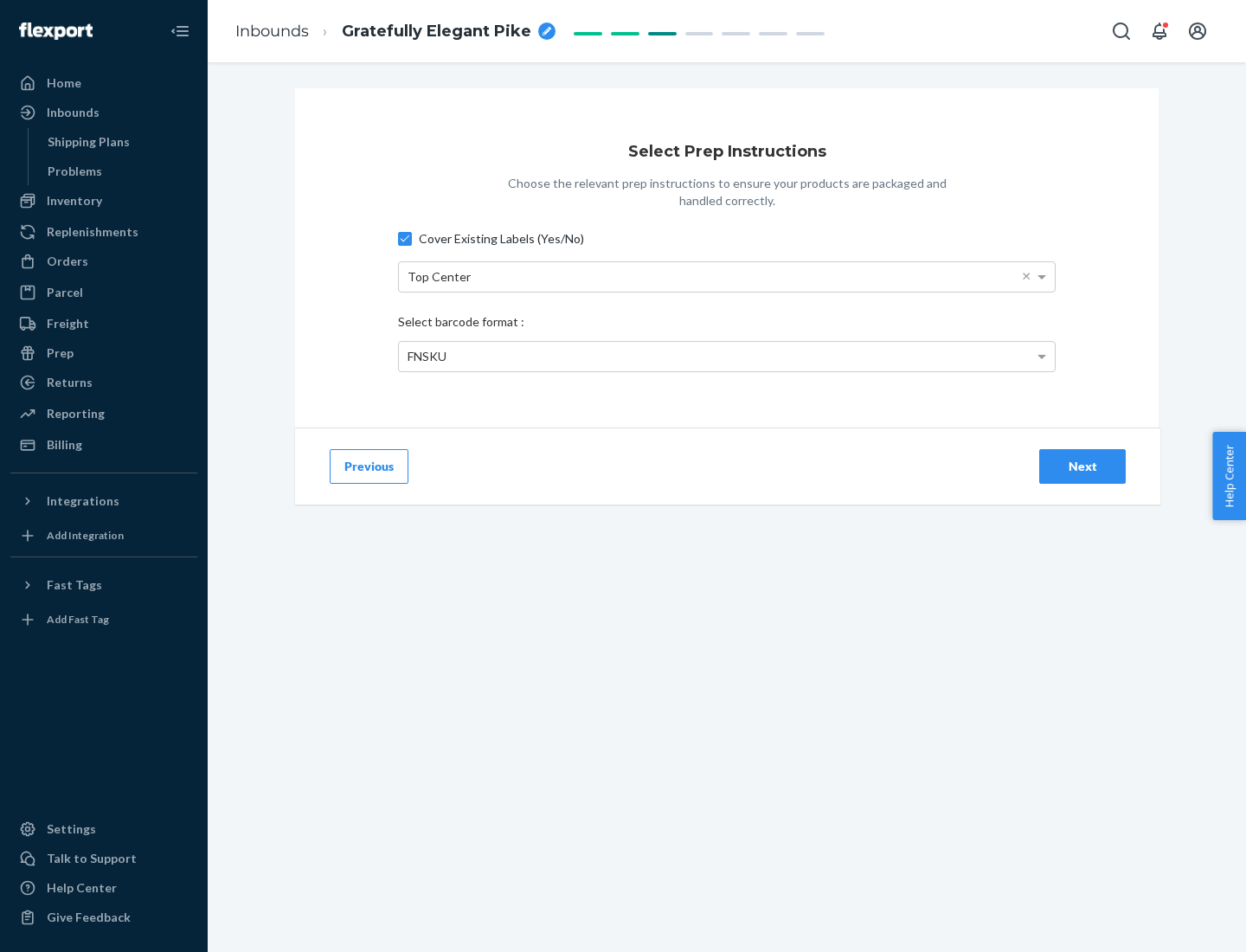
click at [1082, 465] on div "Next" at bounding box center [1082, 466] width 57 height 17
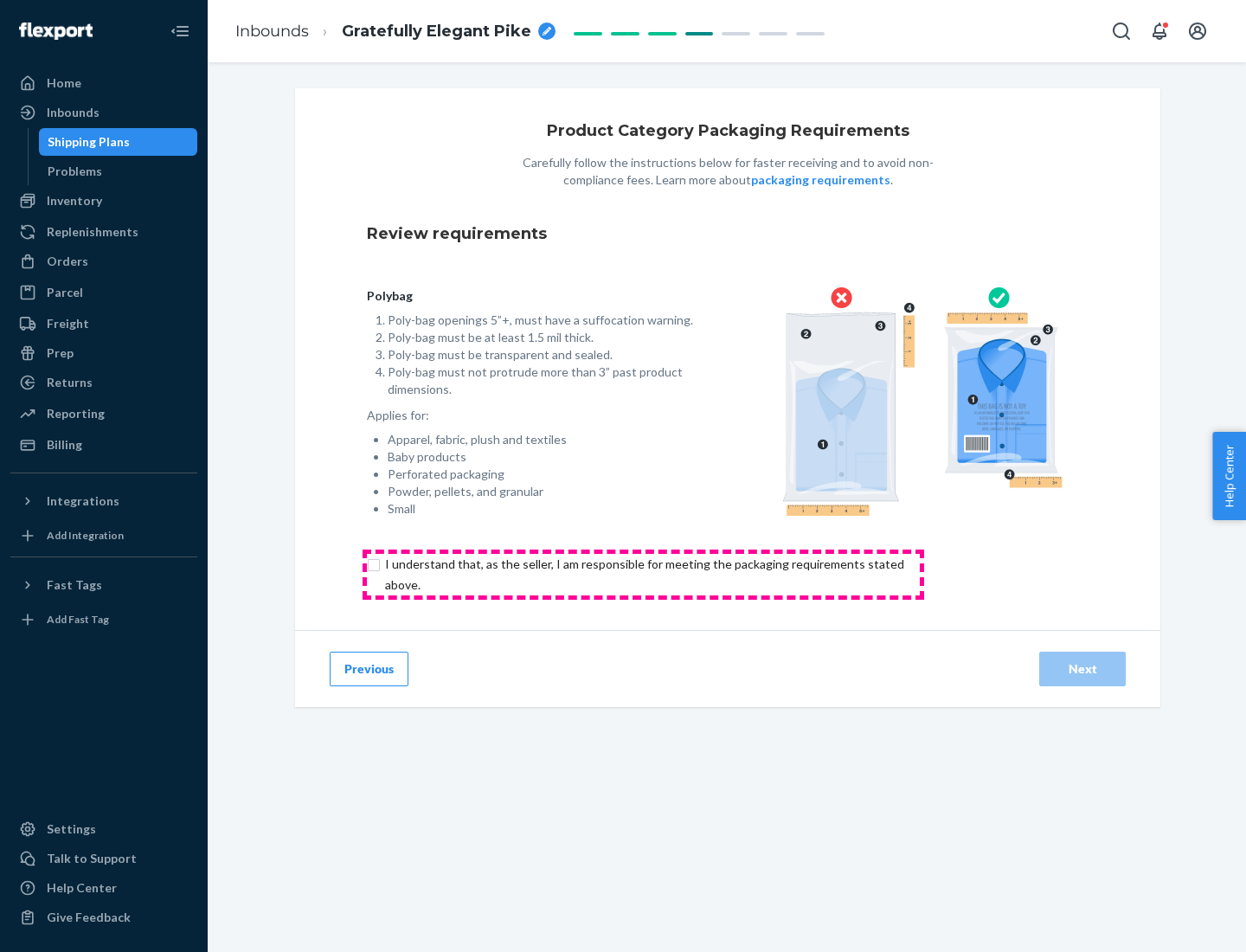
click at [643, 574] on input "checkbox" at bounding box center [654, 574] width 576 height 42
checkbox input "true"
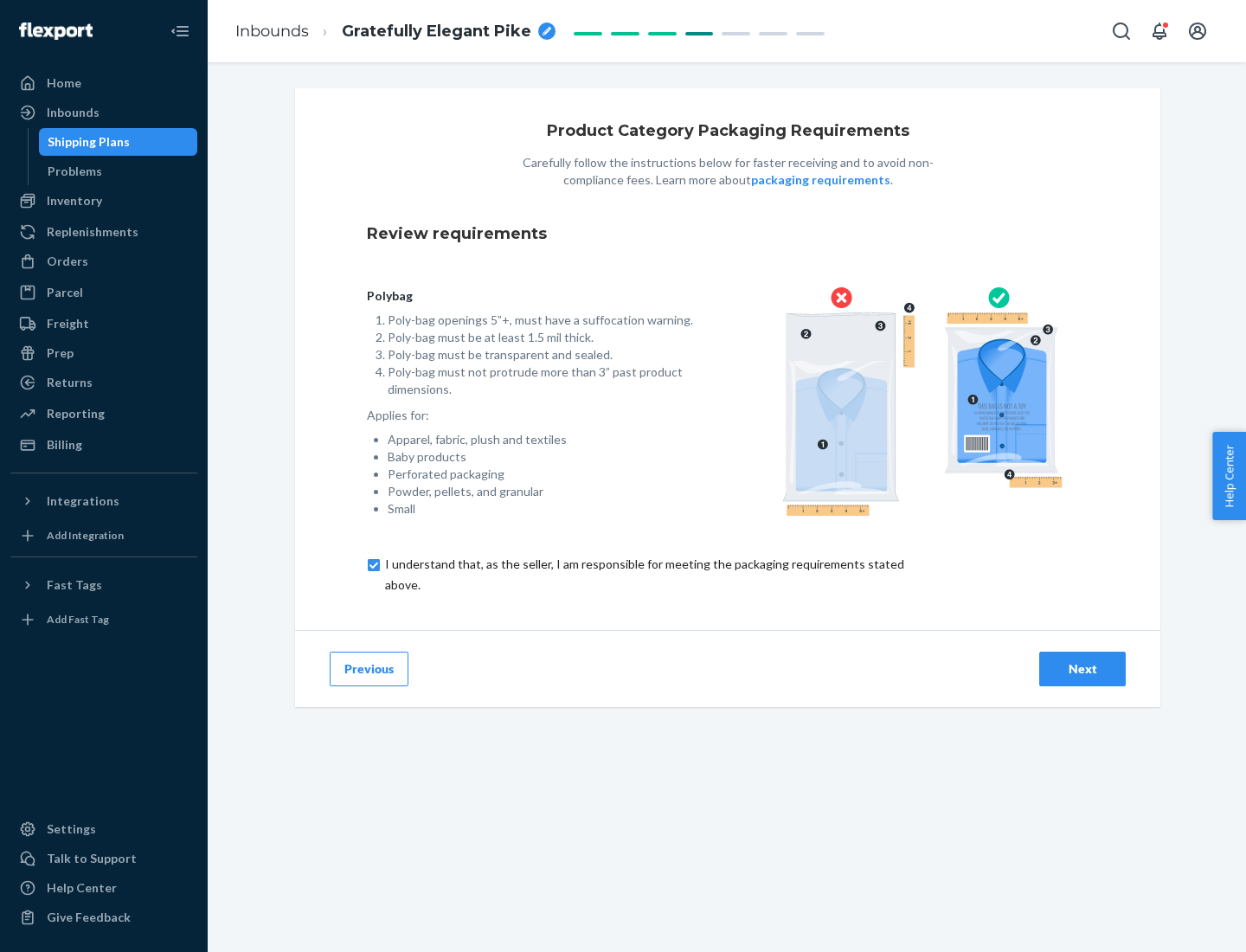
click at [1082, 667] on div "Next" at bounding box center [1082, 668] width 57 height 17
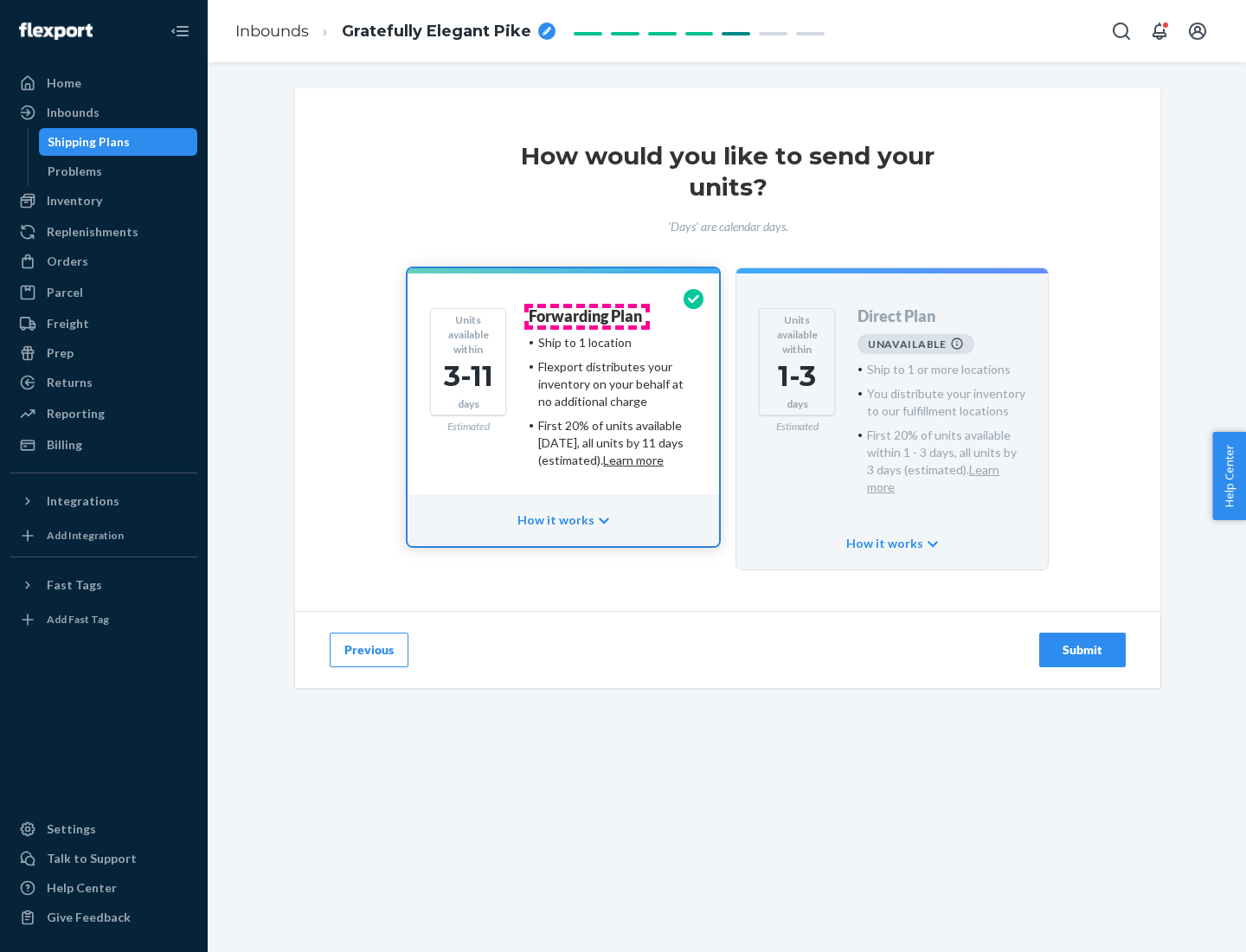
click at [586, 316] on h4 "Forwarding Plan" at bounding box center [585, 316] width 113 height 17
click at [1082, 641] on div "Submit" at bounding box center [1082, 649] width 57 height 17
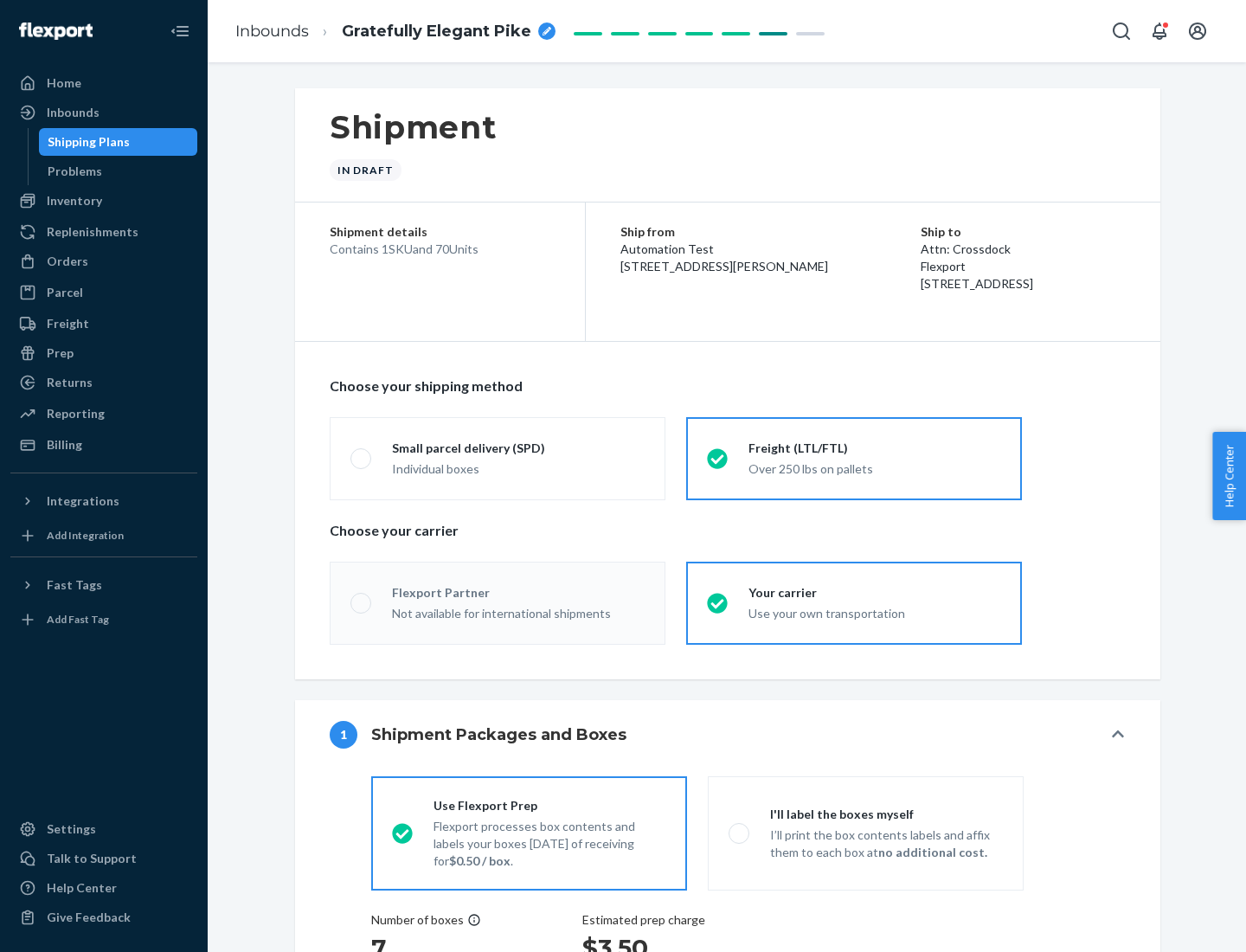
radio input "true"
radio input "false"
radio input "true"
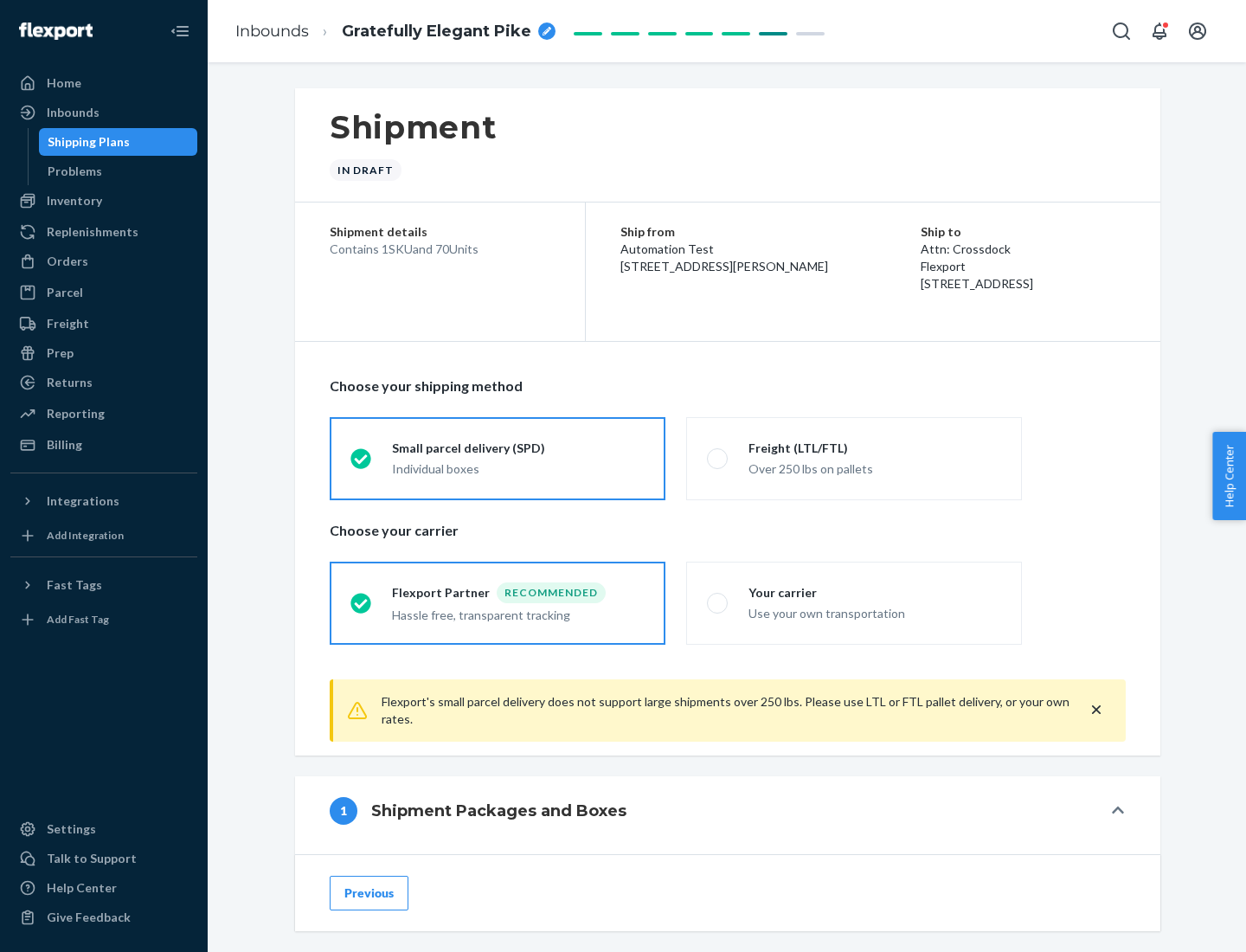
click at [519, 466] on div "Individual boxes" at bounding box center [519, 469] width 253 height 17
click at [361, 463] on input "Small parcel delivery (SPD) Individual boxes" at bounding box center [356, 458] width 11 height 11
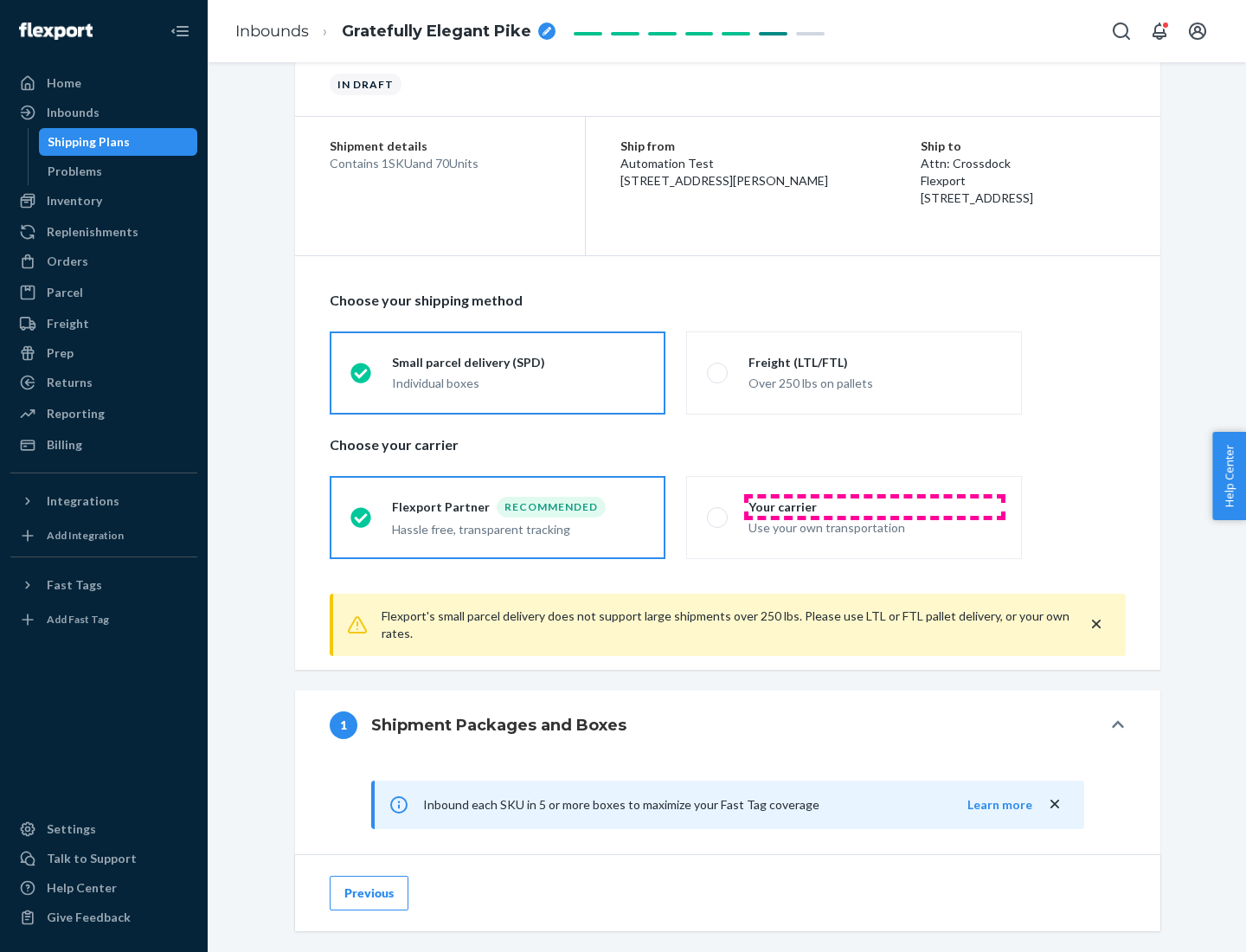
click at [875, 506] on div "Your carrier" at bounding box center [876, 507] width 253 height 17
click at [718, 511] on input "Your carrier Use your own transportation" at bounding box center [713, 517] width 11 height 11
radio input "true"
radio input "false"
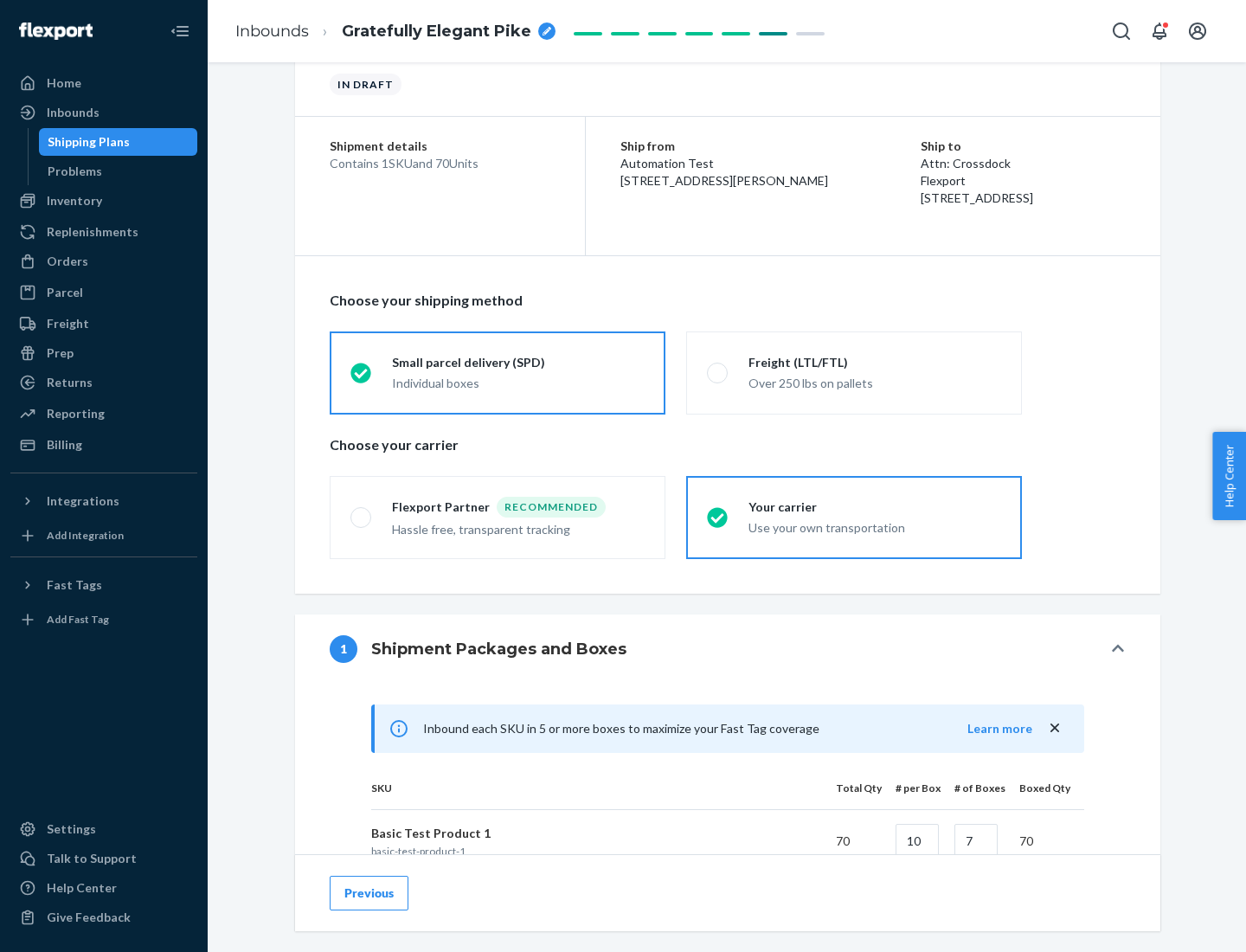
scroll to position [420, 0]
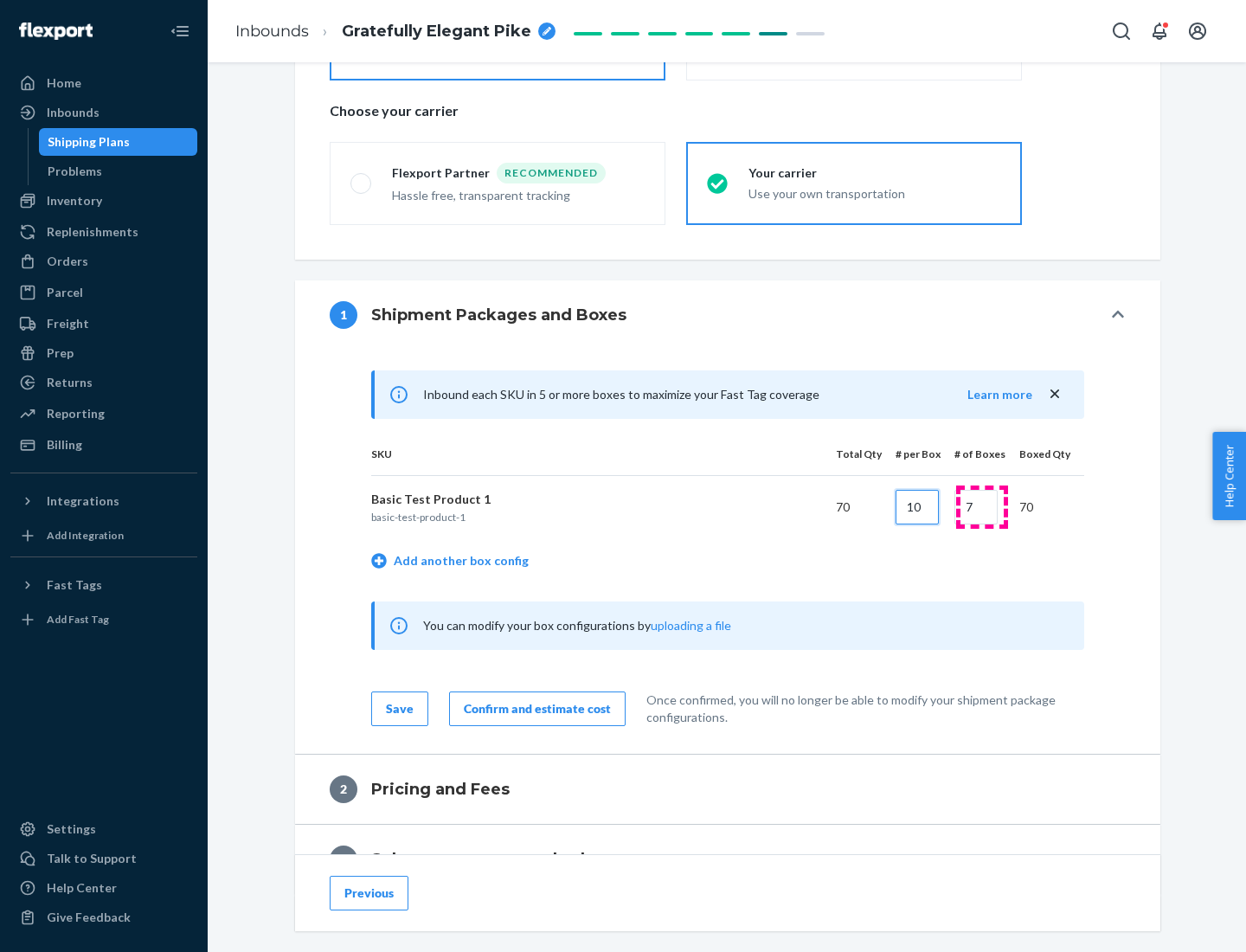
type input "10"
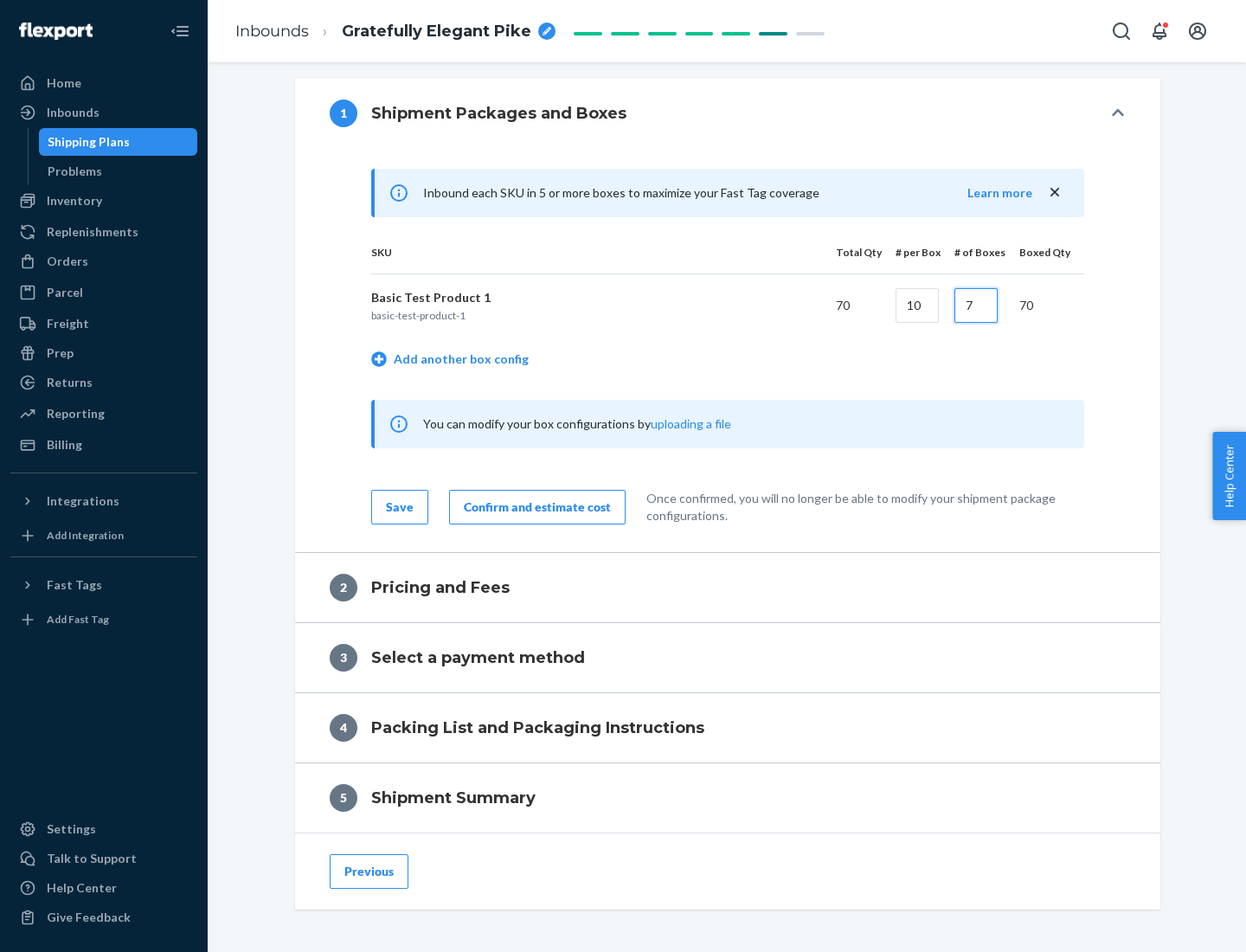
type input "7"
click at [534, 506] on div "Confirm and estimate cost" at bounding box center [537, 507] width 147 height 17
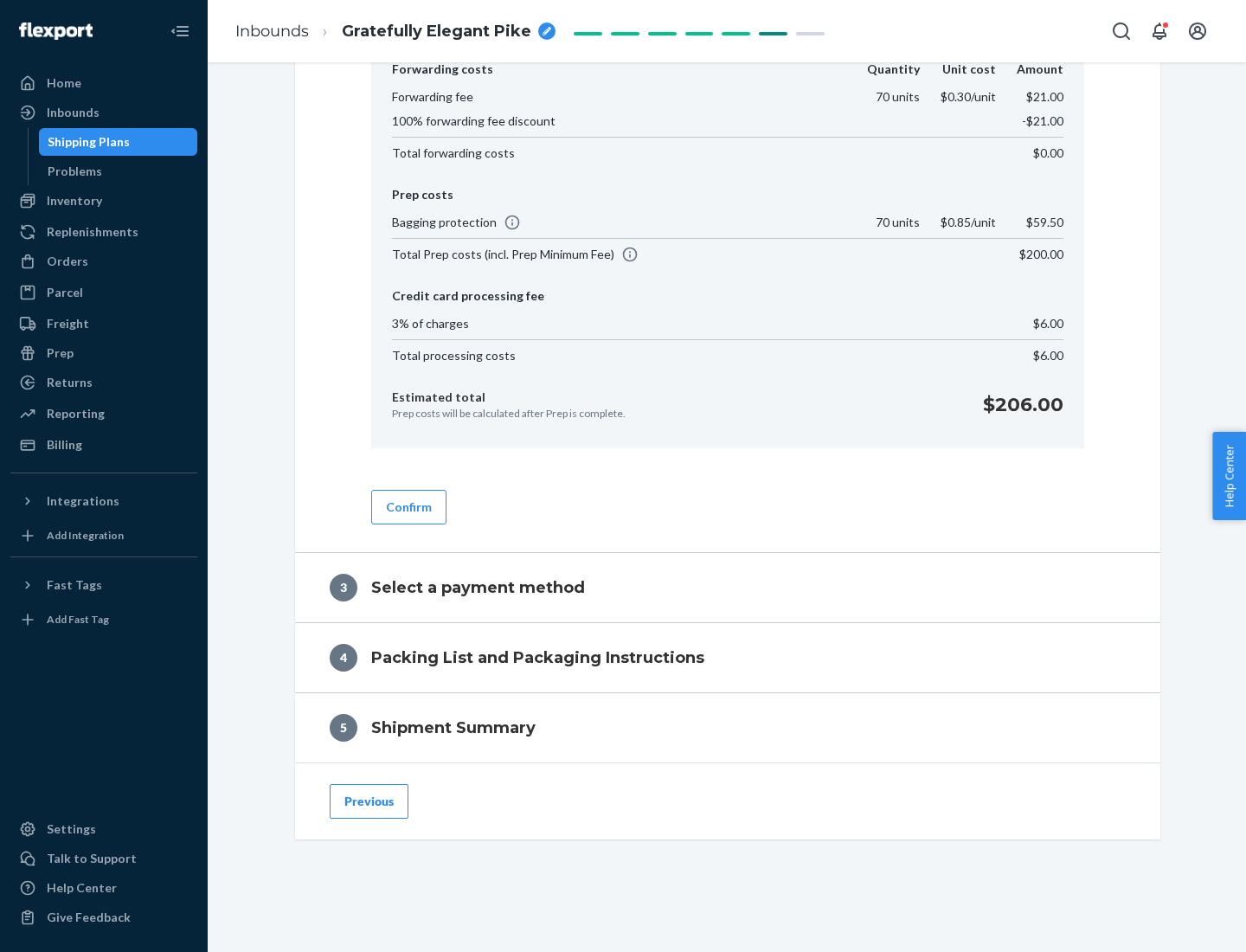
click at [408, 506] on button "Confirm" at bounding box center [408, 507] width 75 height 34
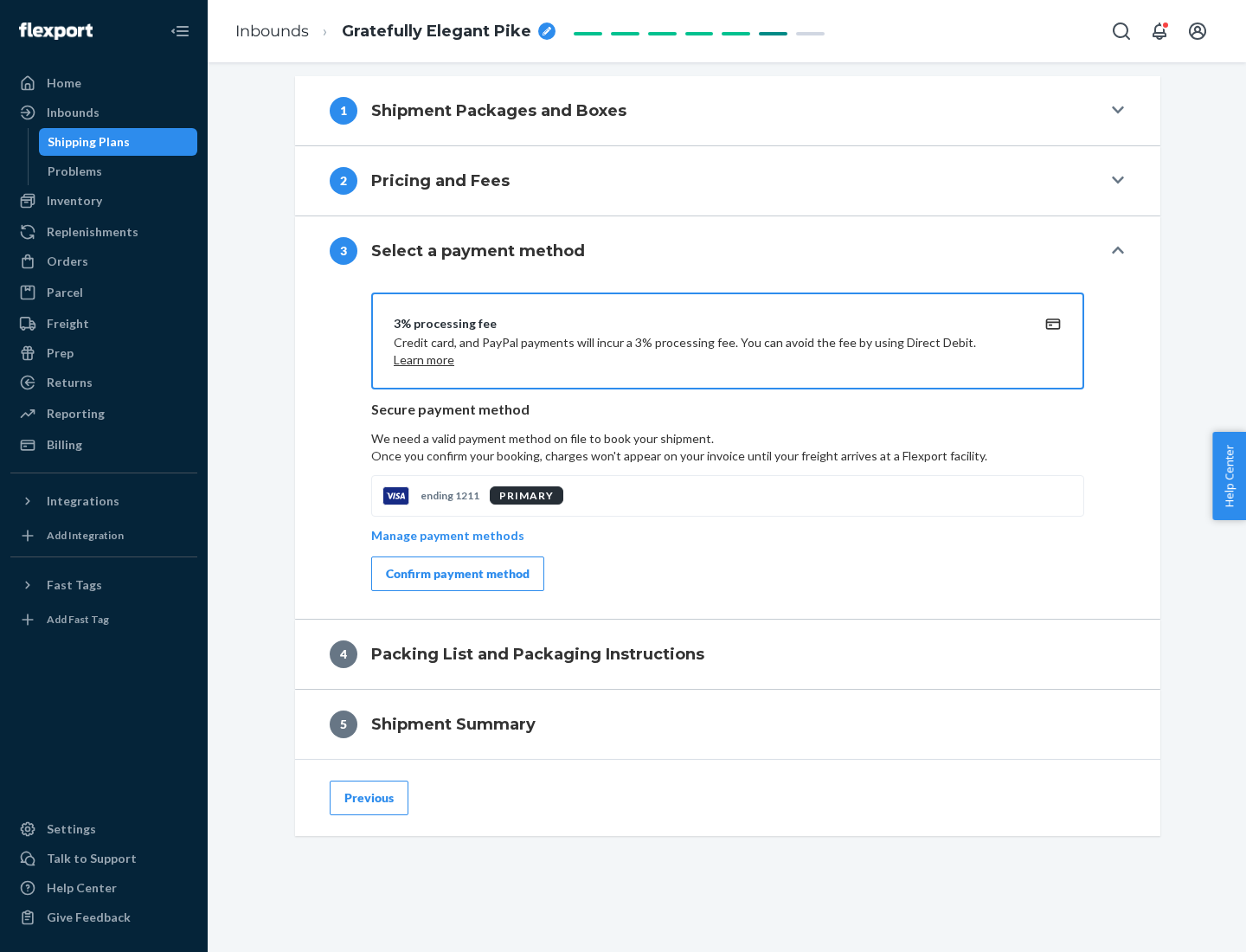
scroll to position [624, 0]
click at [456, 574] on div "Confirm payment method" at bounding box center [457, 574] width 144 height 17
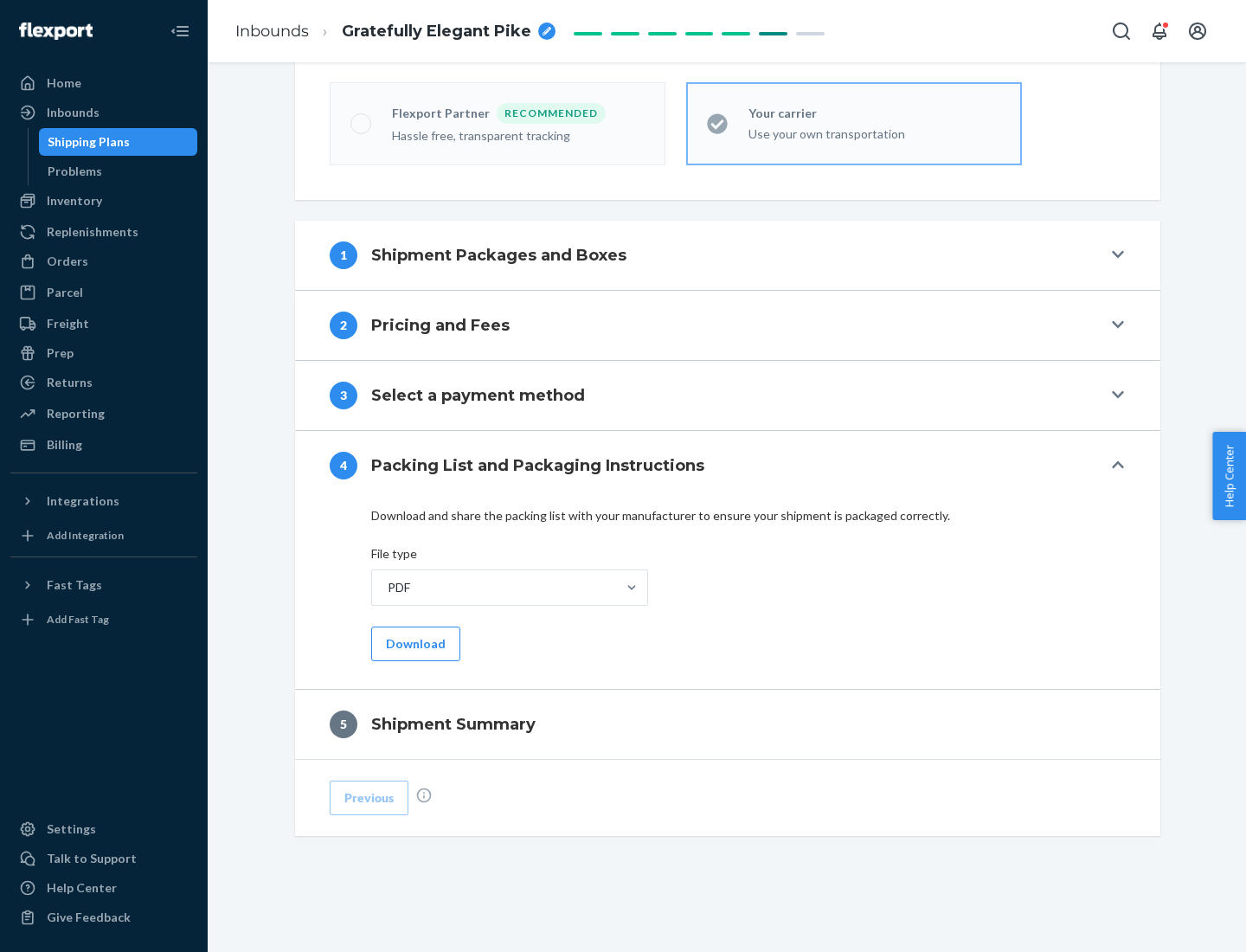
click at [414, 643] on button "Download" at bounding box center [416, 644] width 89 height 34
